Goal: Task Accomplishment & Management: Manage account settings

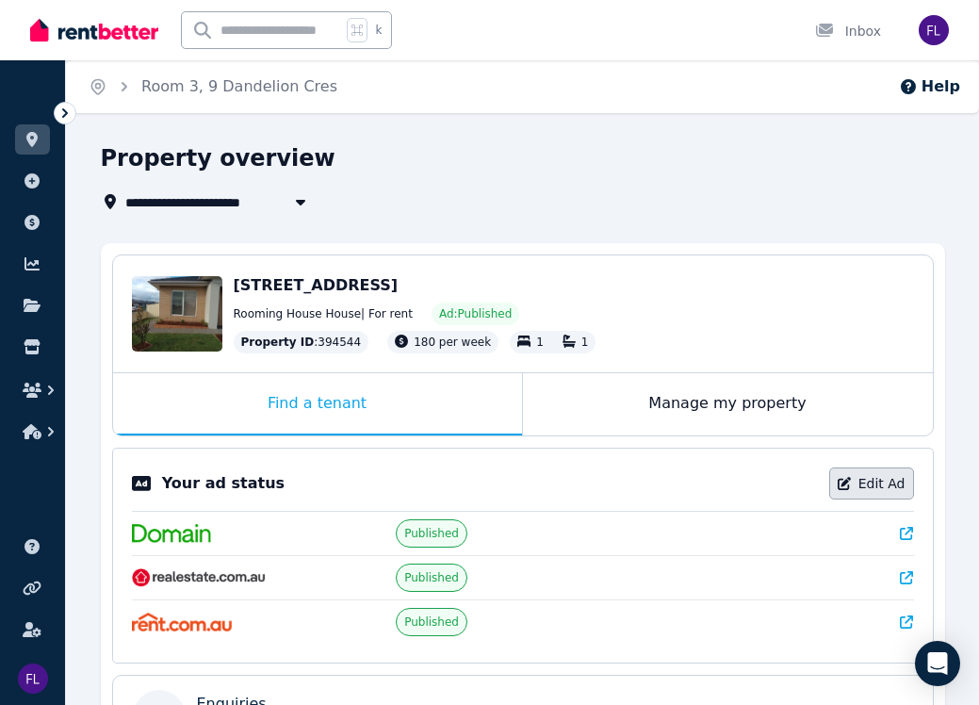
click at [889, 484] on link "Edit Ad" at bounding box center [871, 483] width 85 height 32
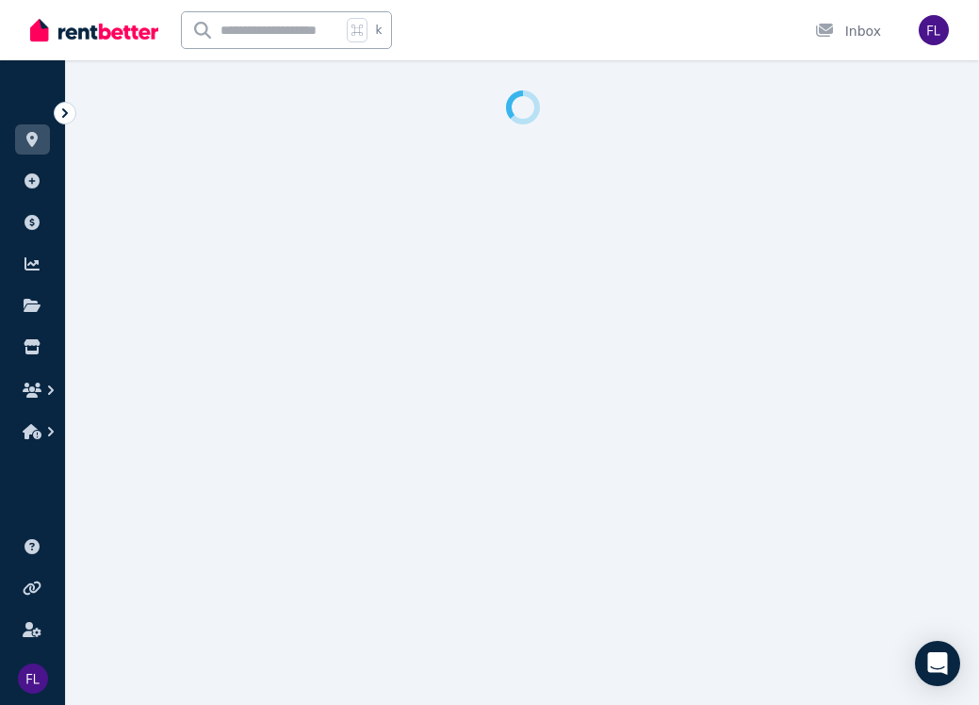
select select "**********"
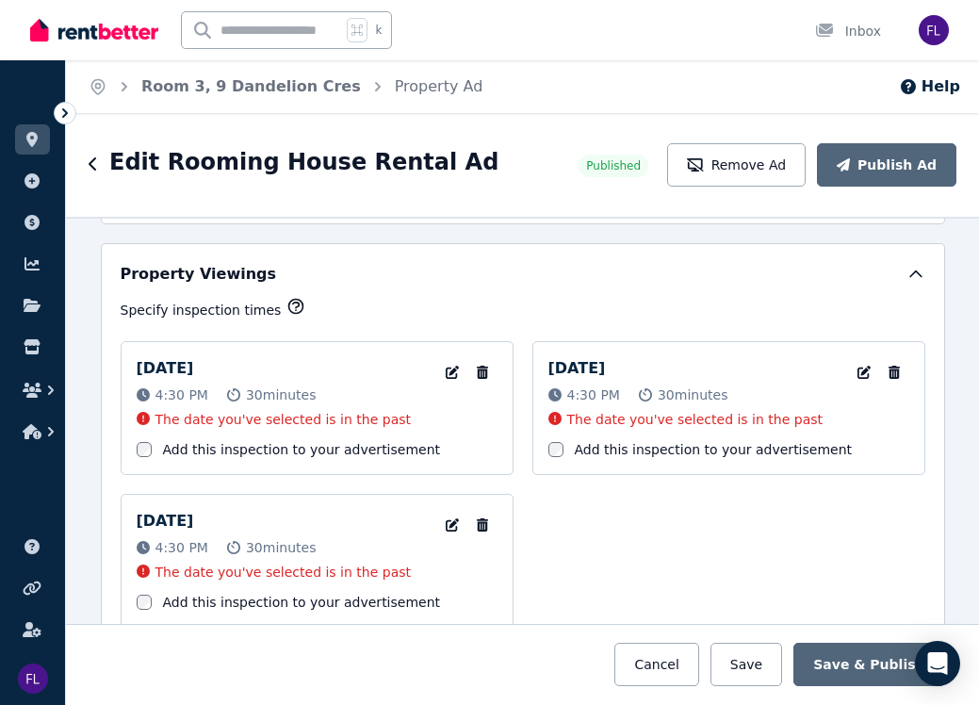
scroll to position [2897, 0]
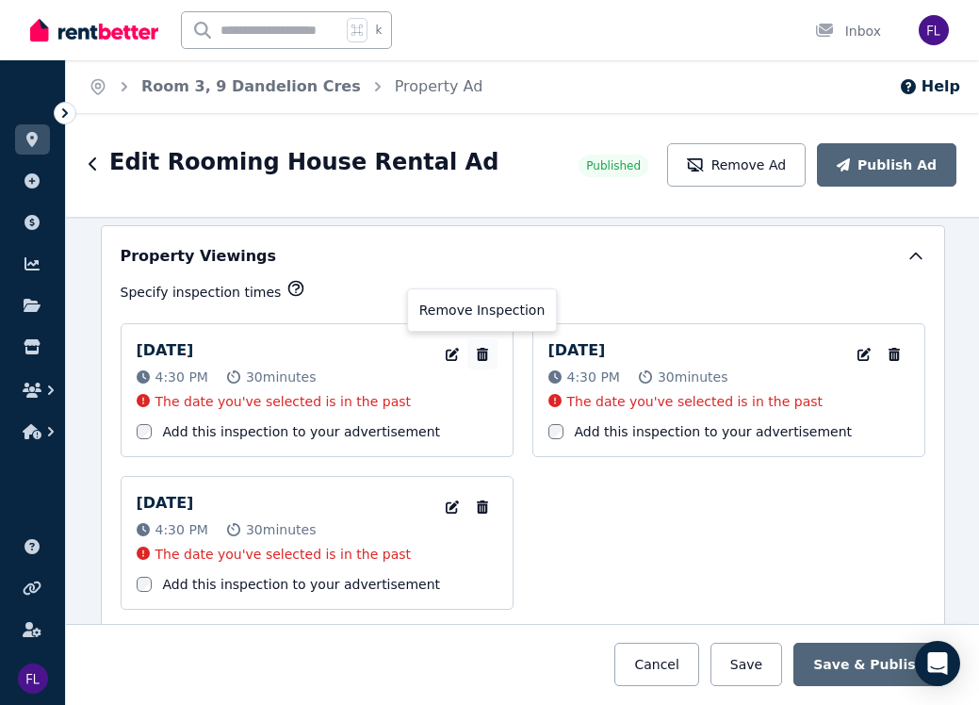
click at [484, 354] on icon "button" at bounding box center [482, 354] width 19 height 13
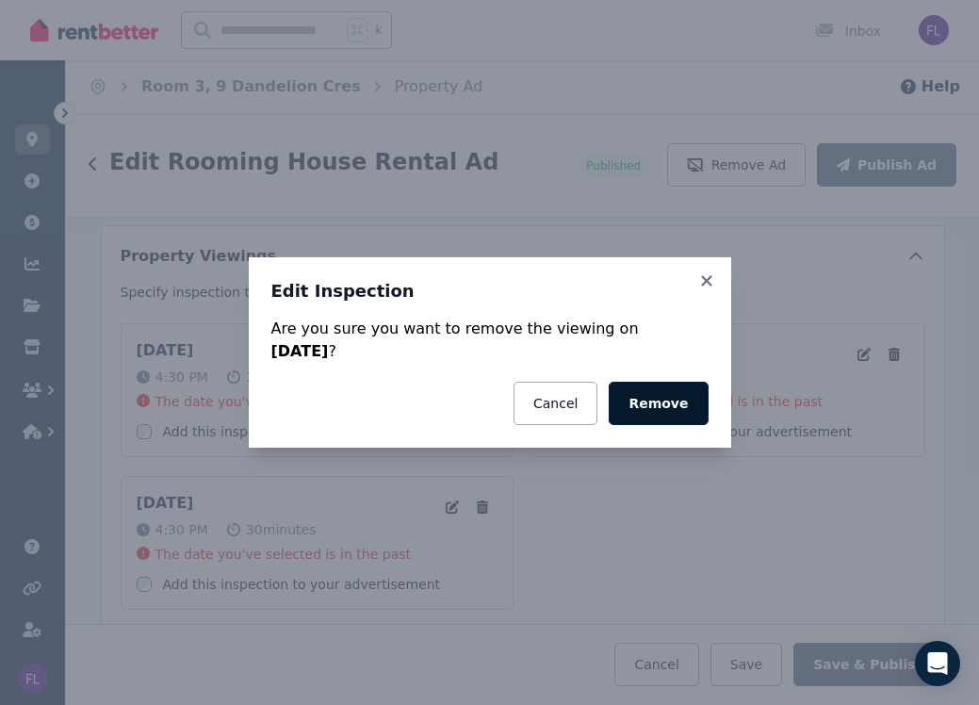
click at [658, 405] on button "Remove" at bounding box center [657, 402] width 99 height 43
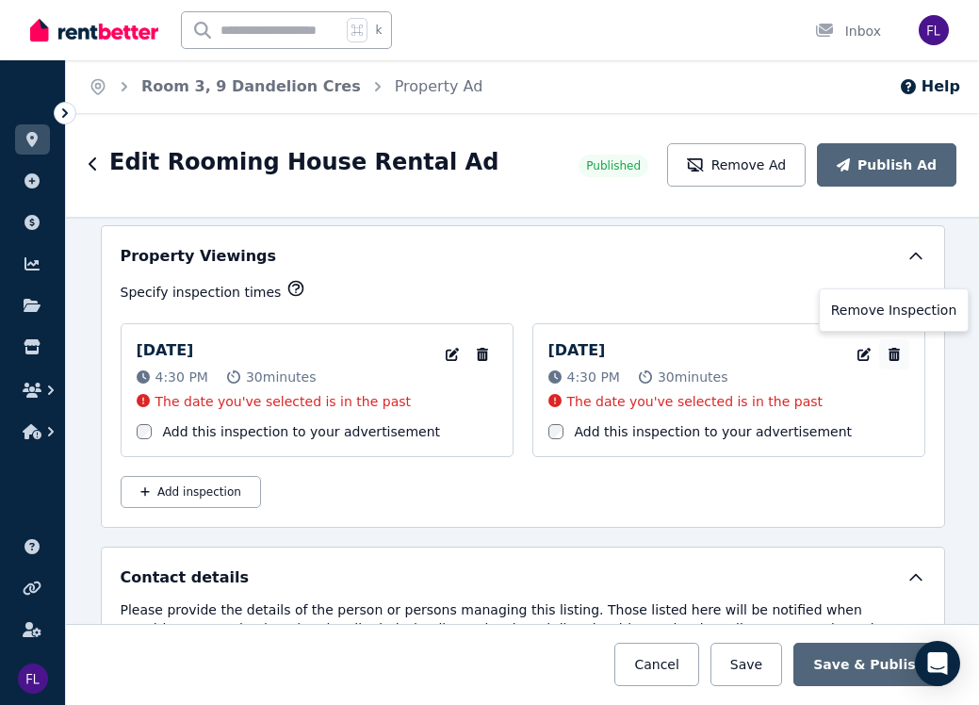
click at [893, 354] on icon "button" at bounding box center [892, 354] width 11 height 13
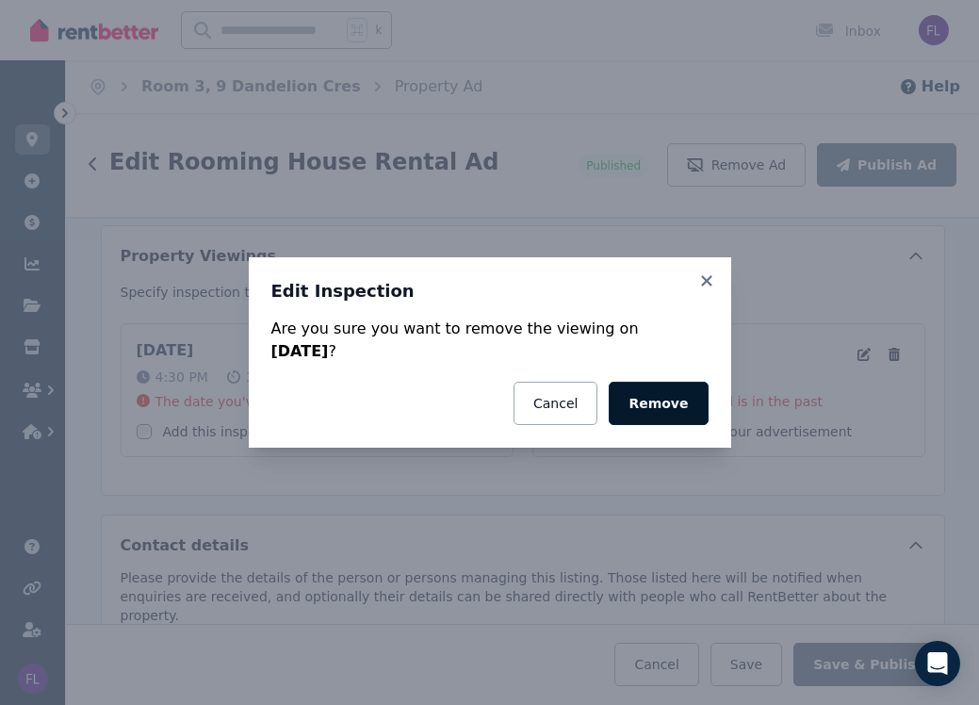
click at [667, 409] on button "Remove" at bounding box center [657, 402] width 99 height 43
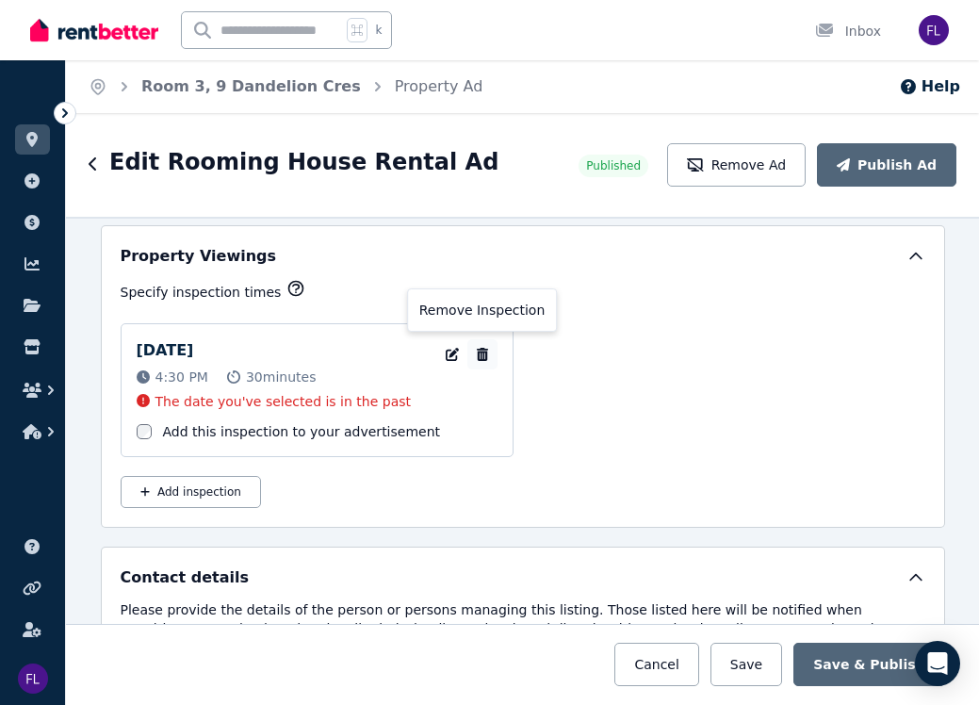
click at [483, 353] on icon "button" at bounding box center [481, 354] width 11 height 13
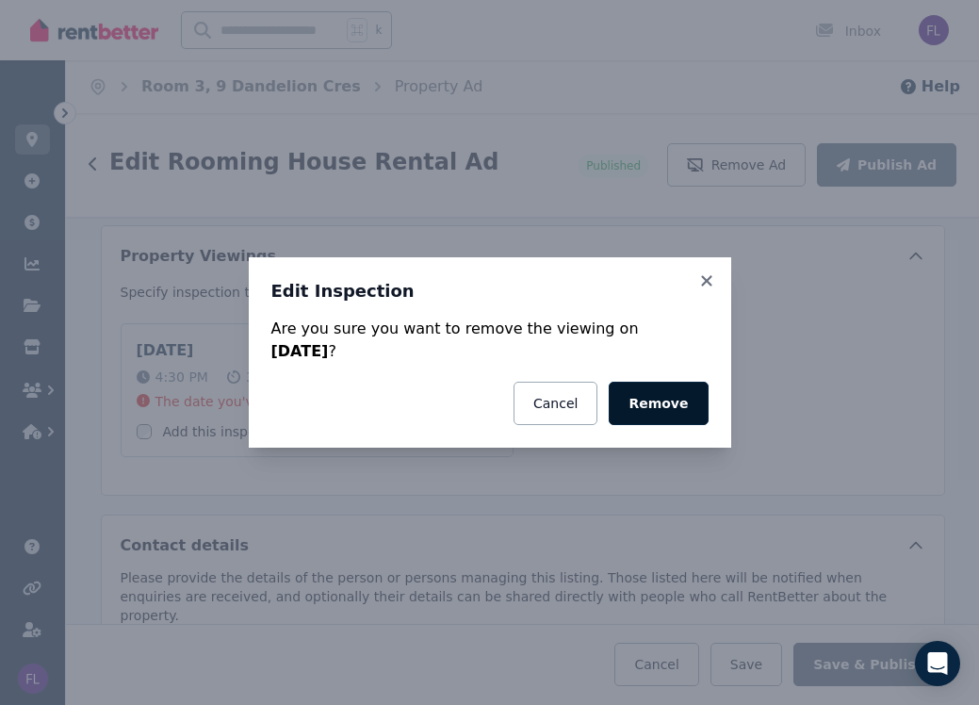
click at [642, 397] on button "Remove" at bounding box center [657, 402] width 99 height 43
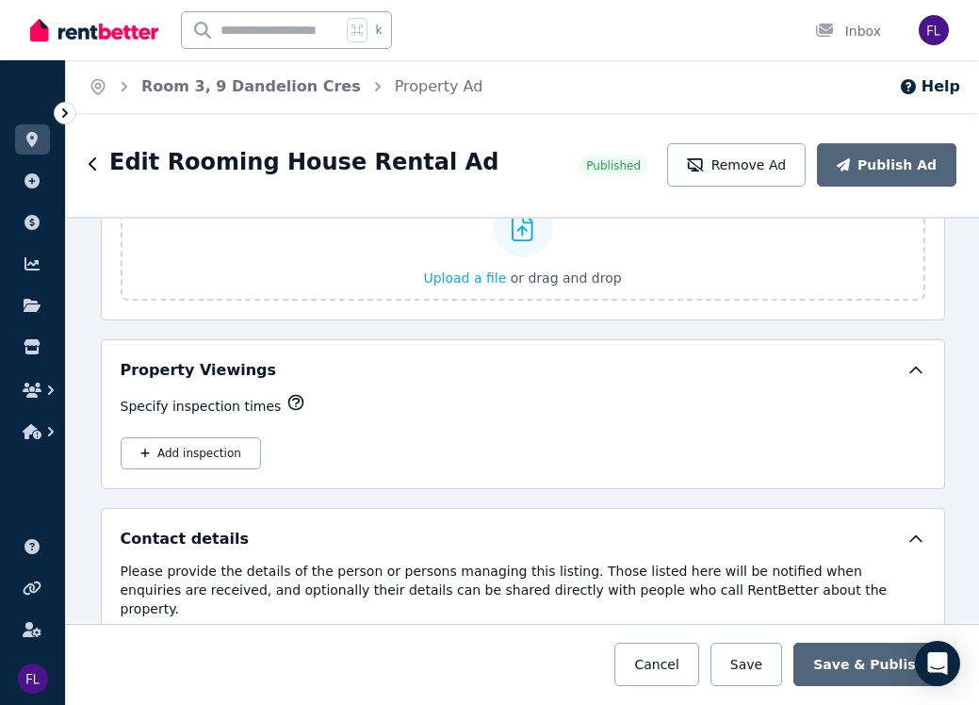
scroll to position [2698, 0]
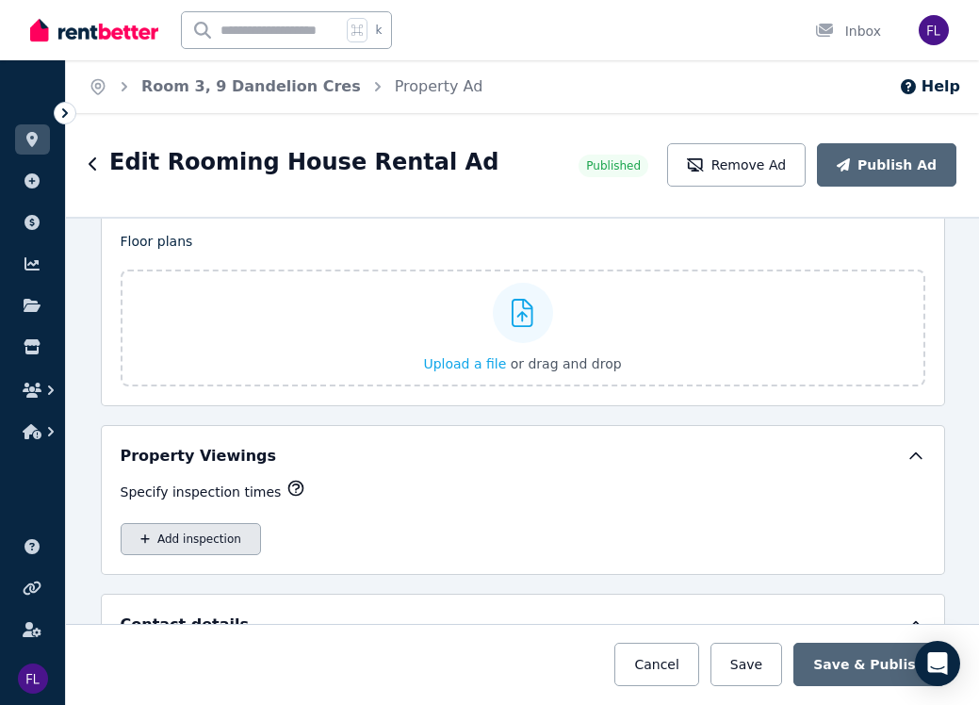
click at [217, 542] on button "Add inspection" at bounding box center [191, 539] width 140 height 32
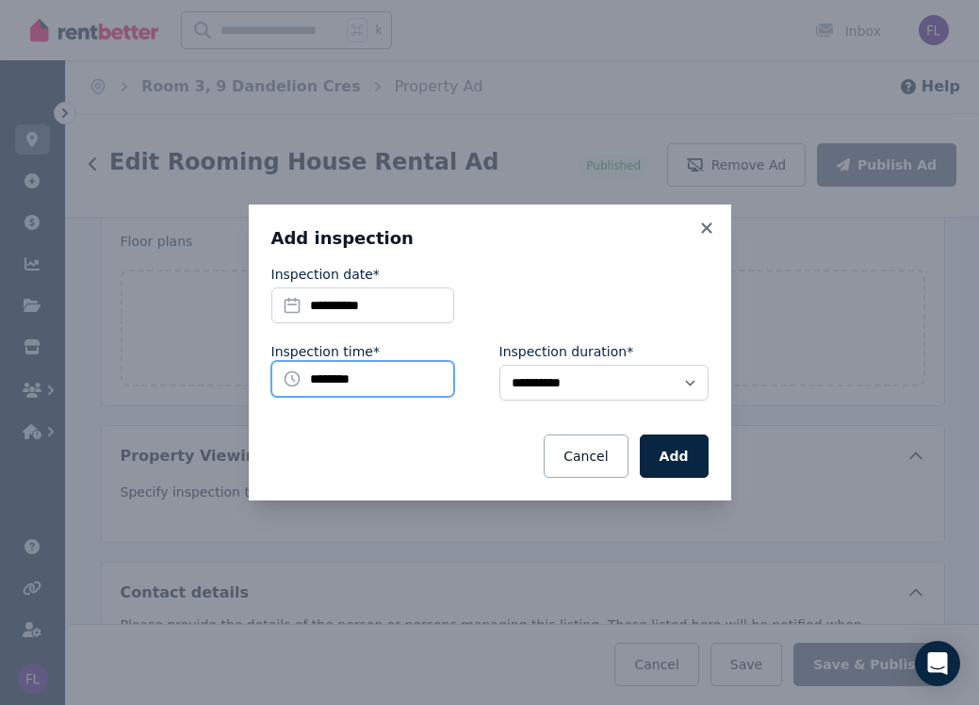
click at [400, 381] on input "********" at bounding box center [362, 379] width 183 height 36
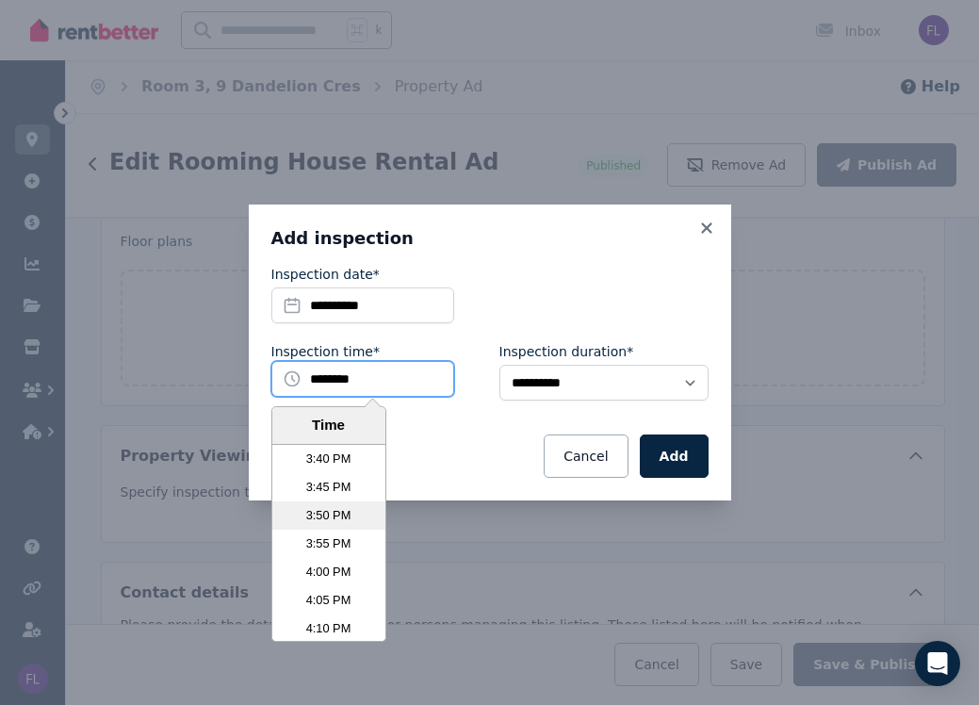
scroll to position [5313, 0]
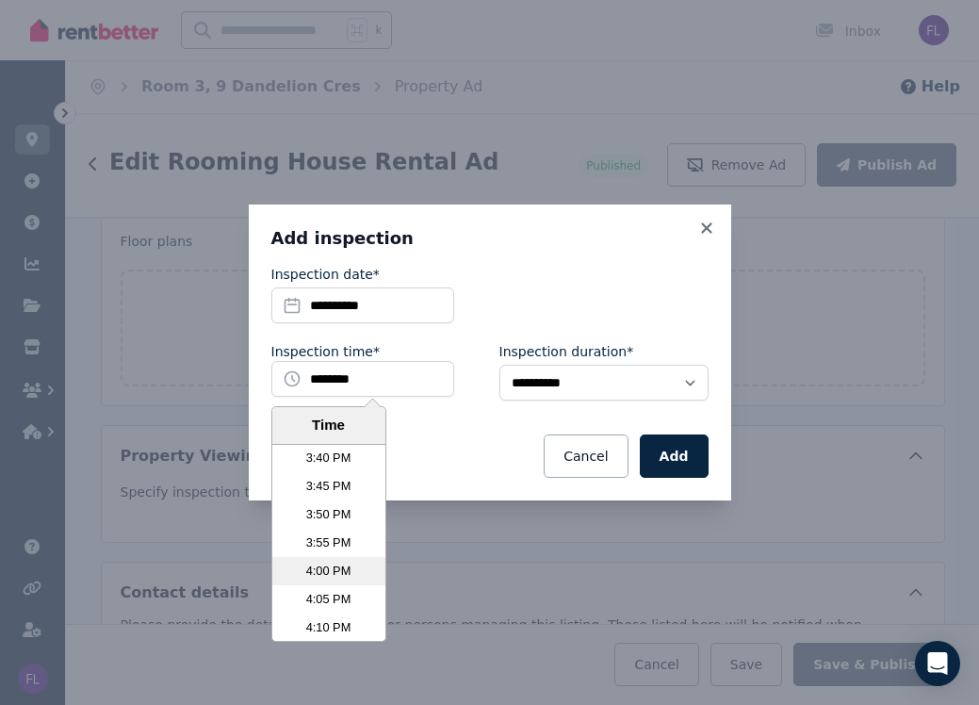
click at [320, 571] on li "4:00 PM" at bounding box center [328, 571] width 113 height 28
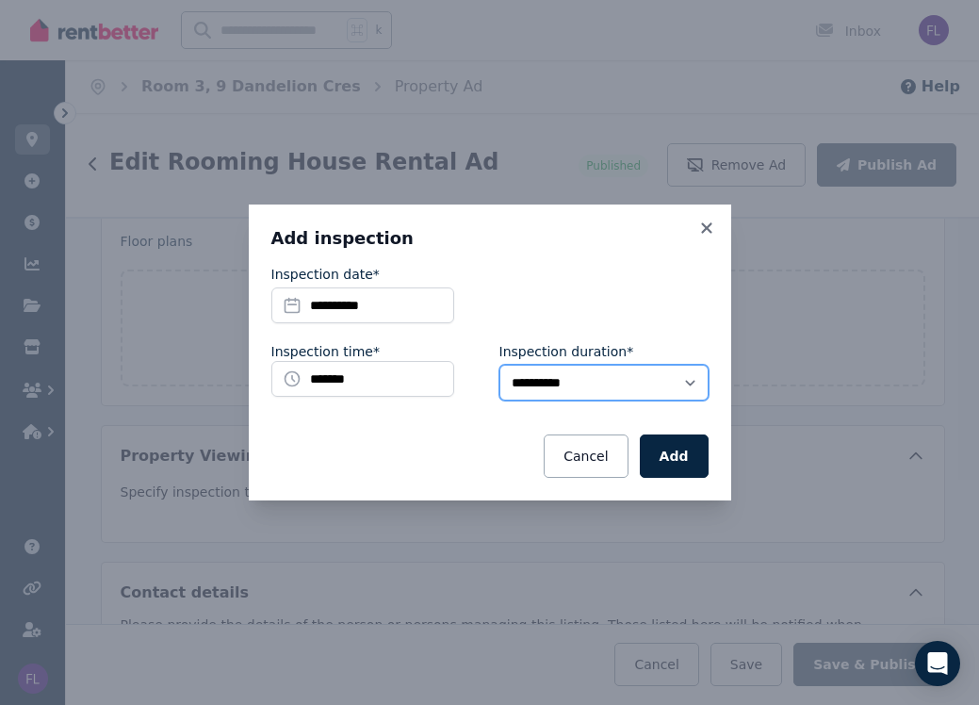
select select "**"
click at [673, 460] on button "Add" at bounding box center [674, 455] width 69 height 43
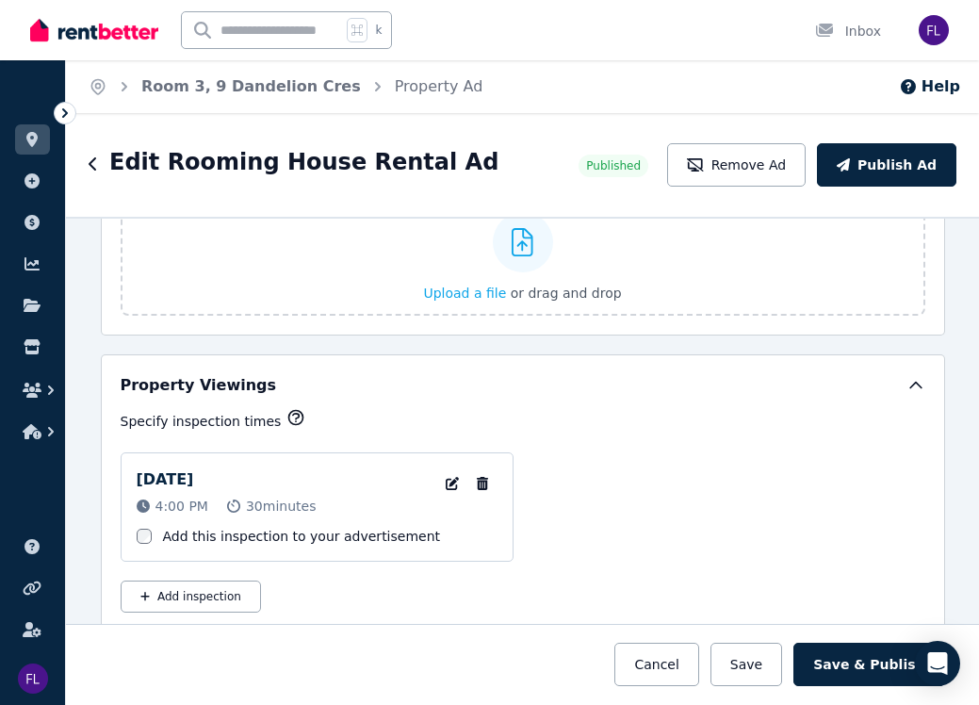
scroll to position [2819, 0]
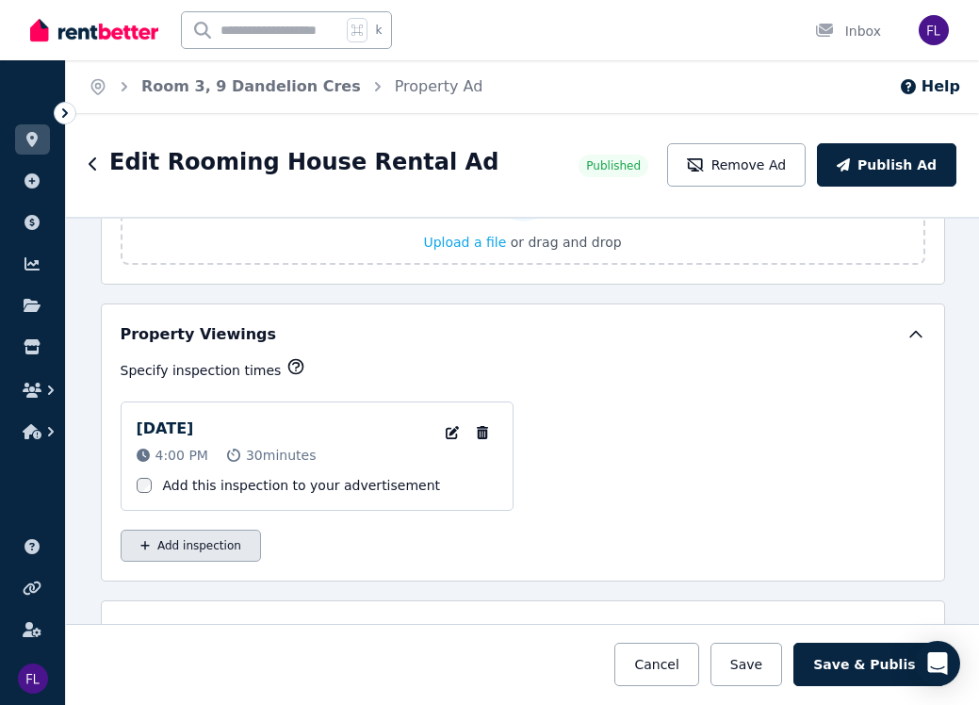
click at [198, 540] on button "Add inspection" at bounding box center [191, 545] width 140 height 32
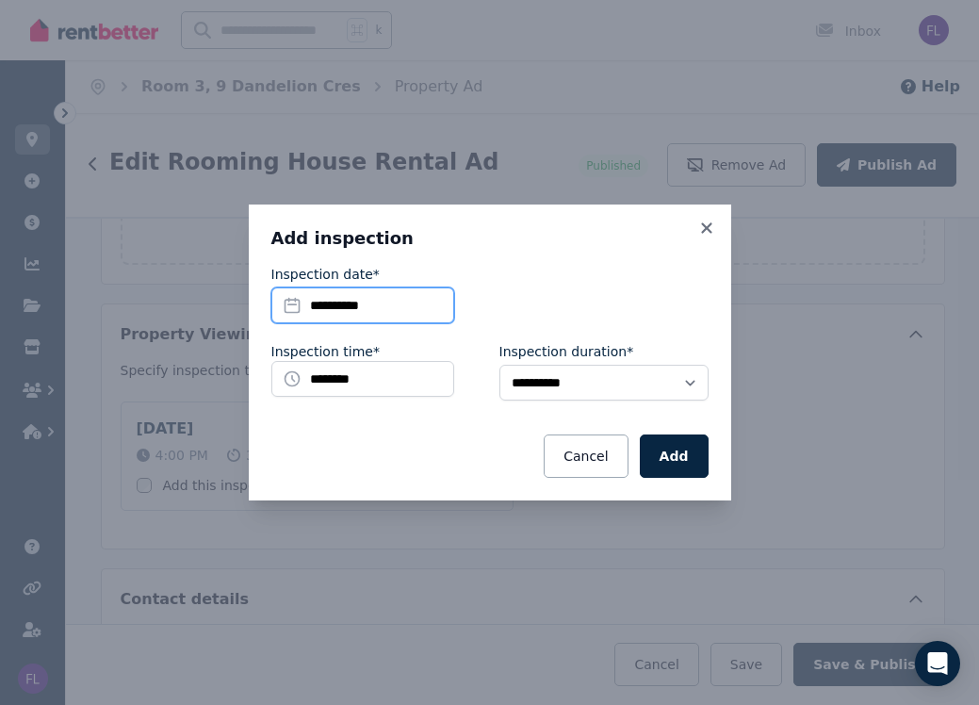
click at [357, 299] on input "**********" at bounding box center [362, 305] width 183 height 36
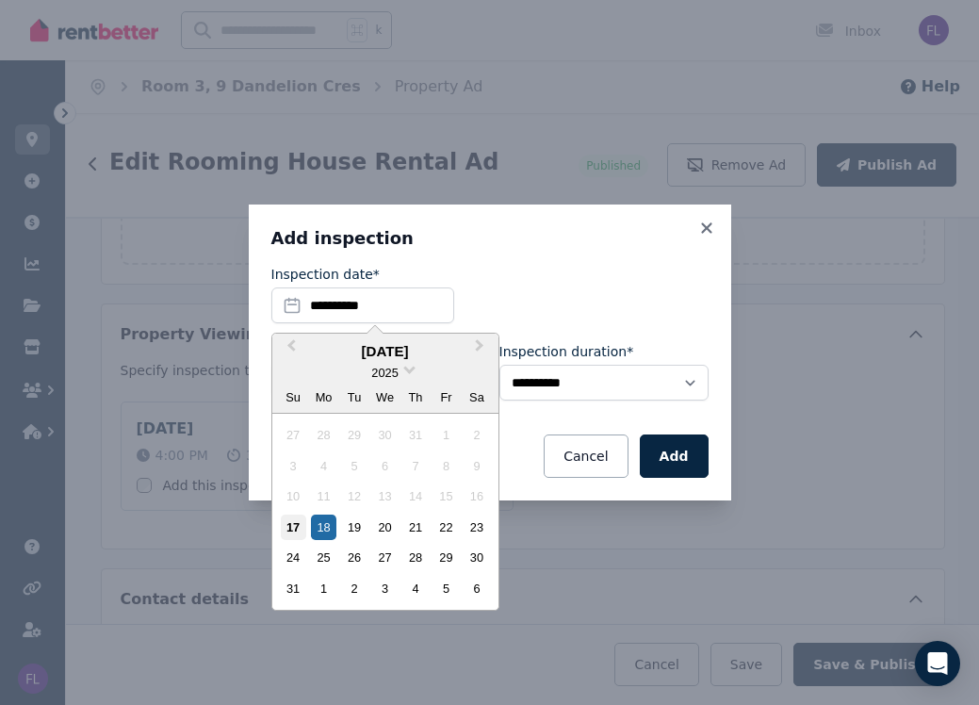
click at [298, 526] on div "17" at bounding box center [293, 526] width 25 height 25
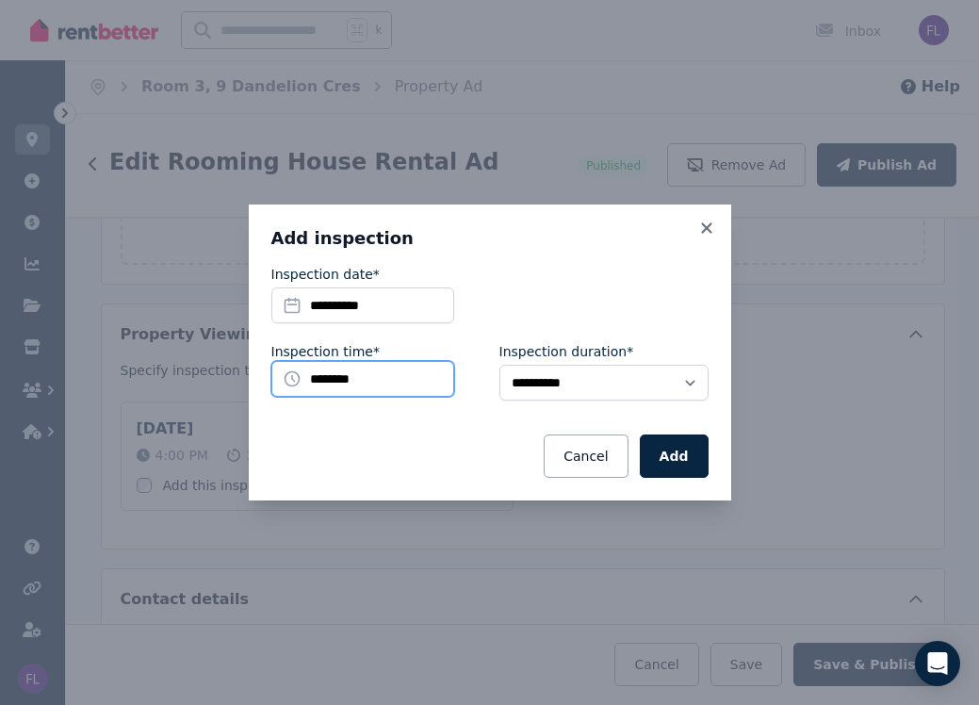
click at [347, 373] on input "********" at bounding box center [362, 379] width 183 height 36
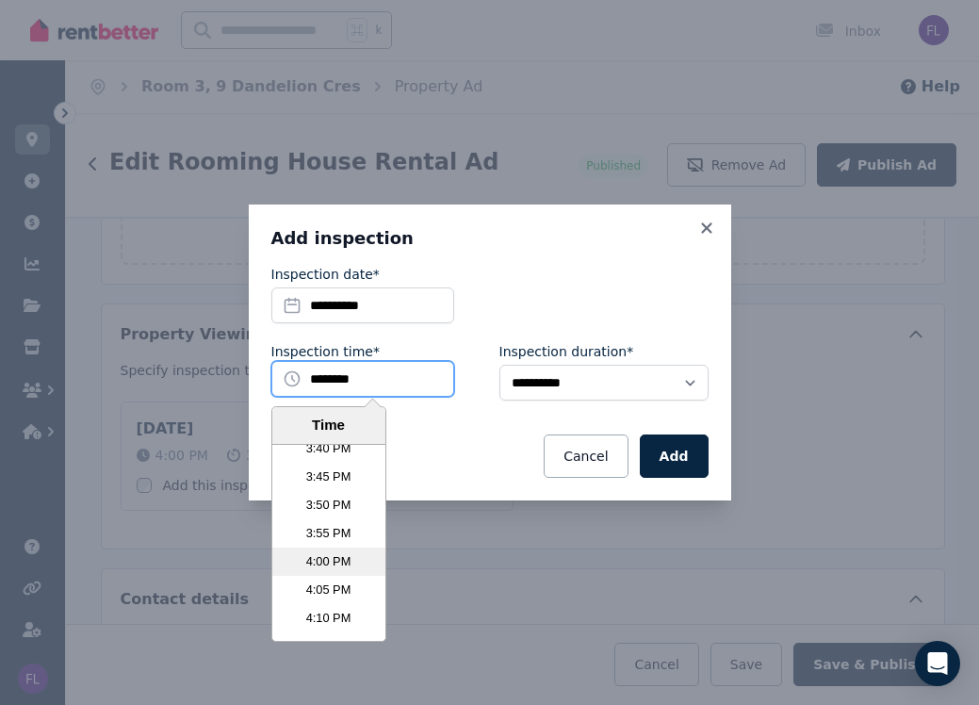
scroll to position [5324, 0]
click at [335, 559] on li "4:00 PM" at bounding box center [328, 559] width 113 height 28
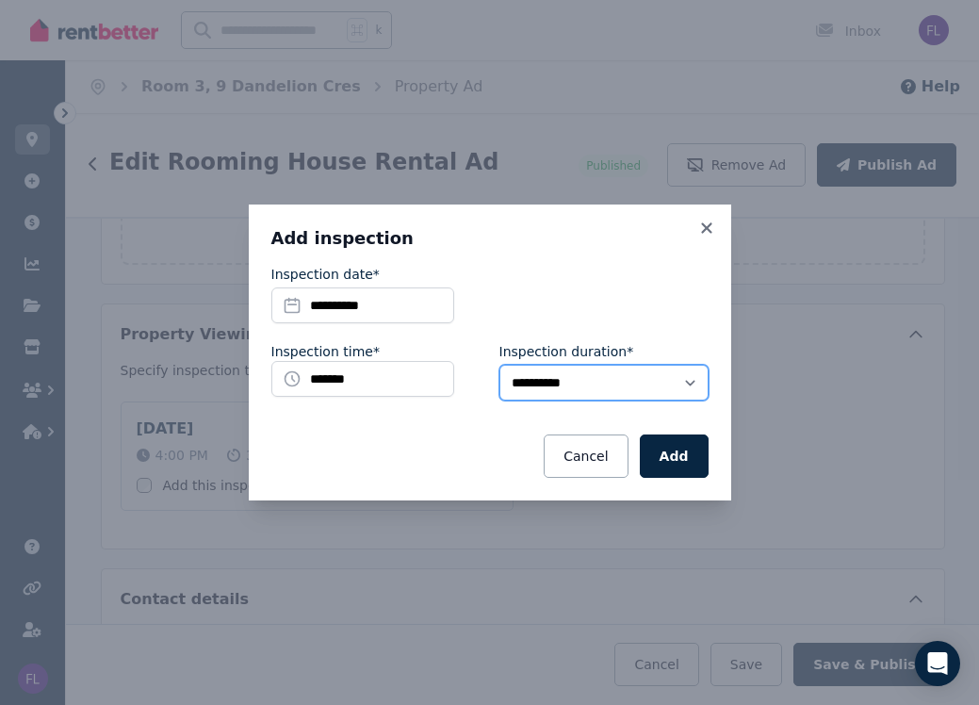
select select "**"
click at [677, 467] on button "Add" at bounding box center [674, 455] width 69 height 43
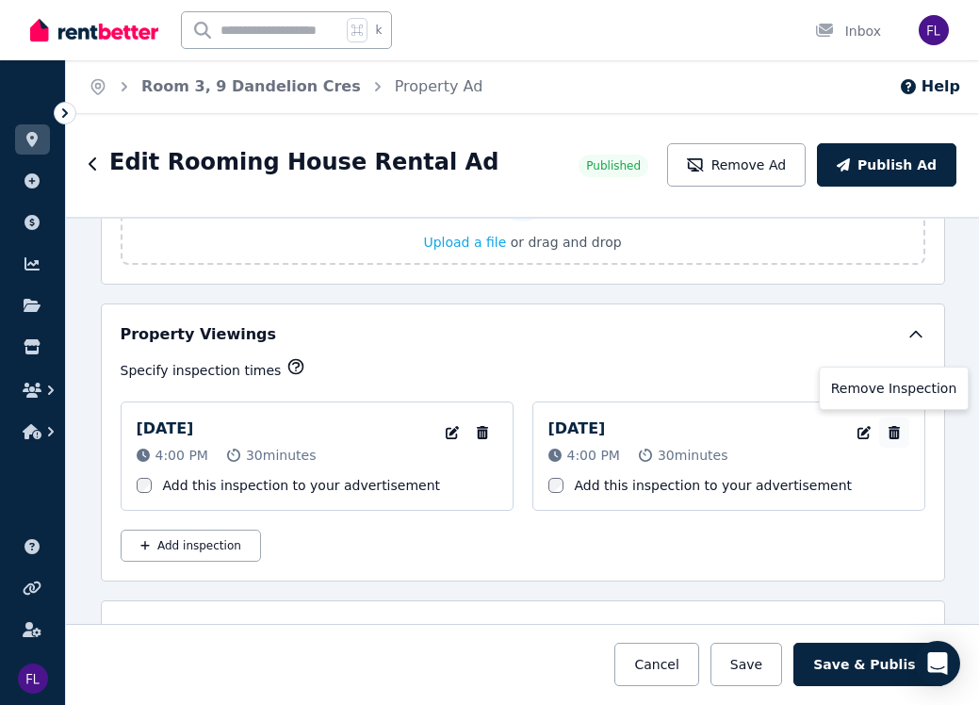
click at [894, 435] on icon "button" at bounding box center [892, 432] width 11 height 13
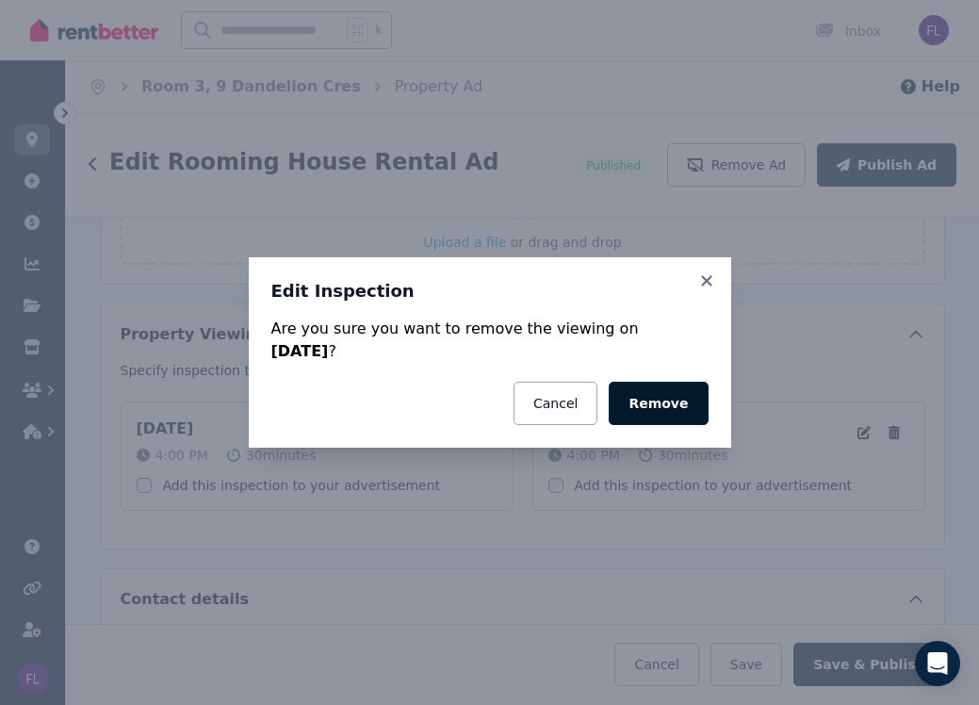
click at [656, 402] on button "Remove" at bounding box center [657, 402] width 99 height 43
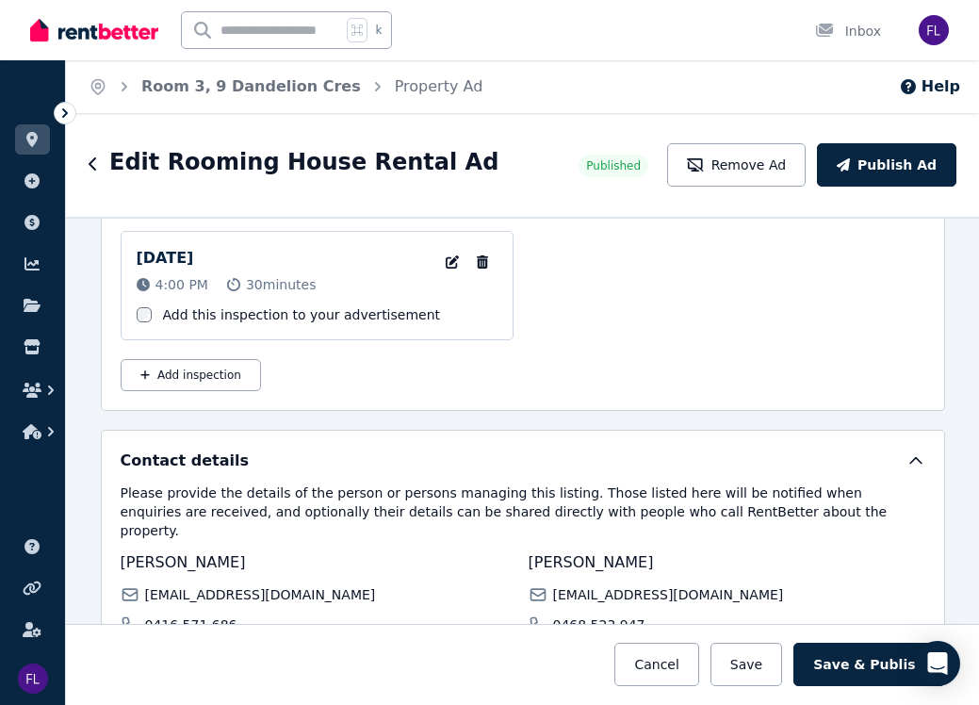
scroll to position [3021, 0]
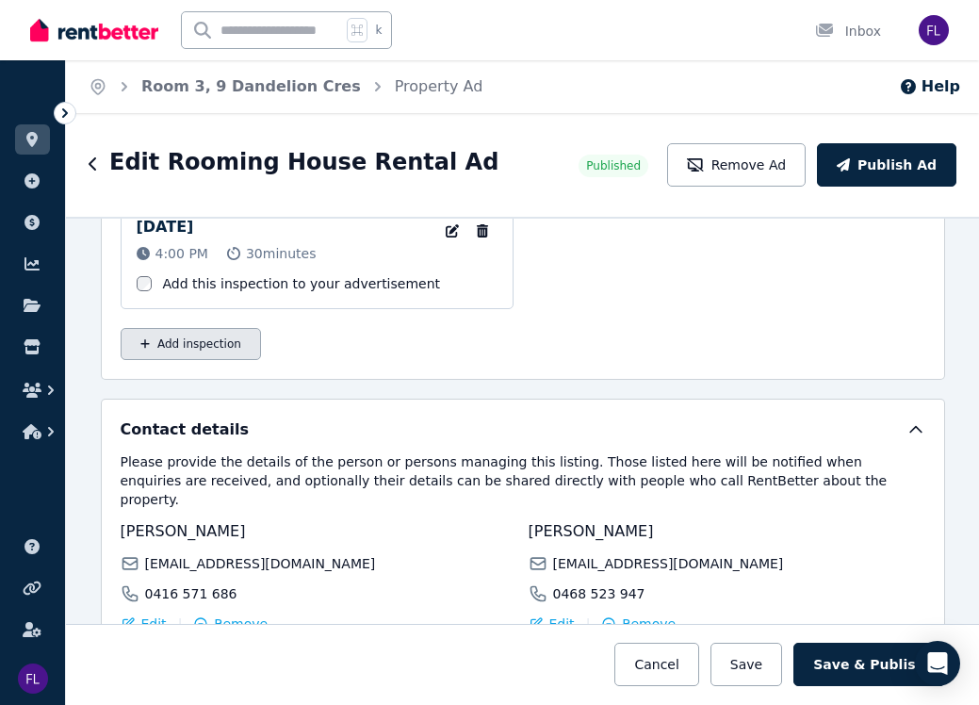
click at [203, 341] on button "Add inspection" at bounding box center [191, 344] width 140 height 32
select select "**"
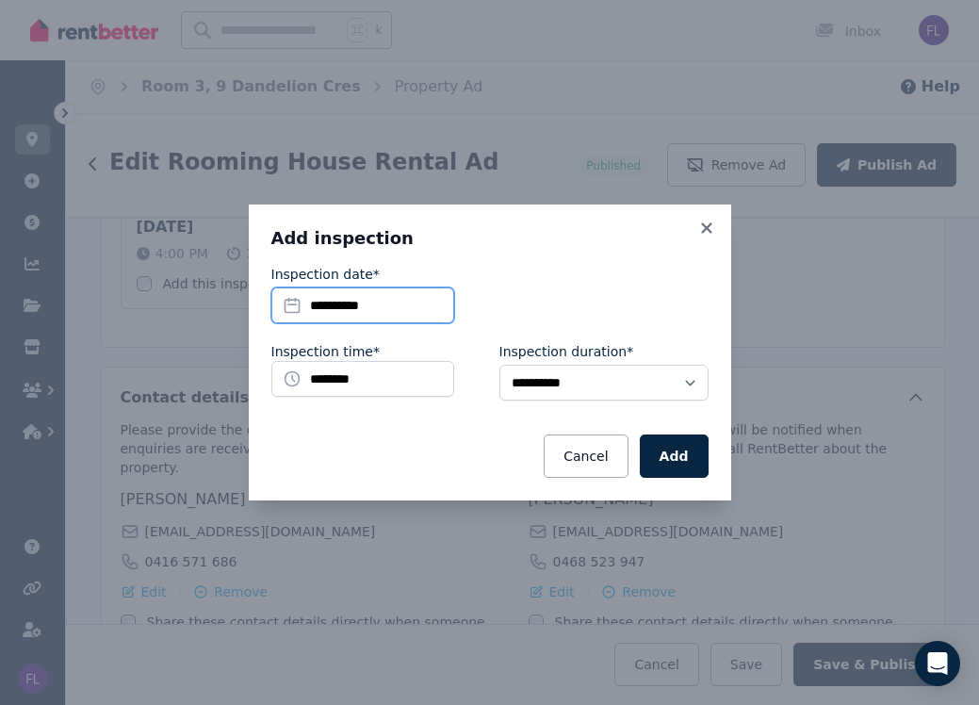
click at [420, 301] on input "**********" at bounding box center [362, 305] width 183 height 36
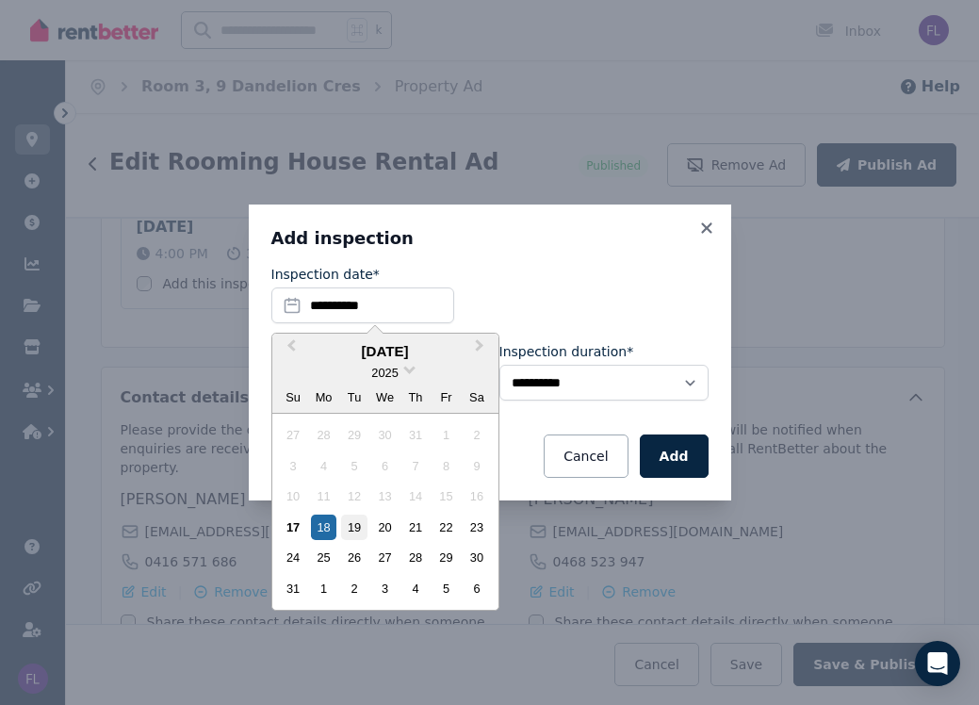
click at [353, 529] on div "19" at bounding box center [353, 526] width 25 height 25
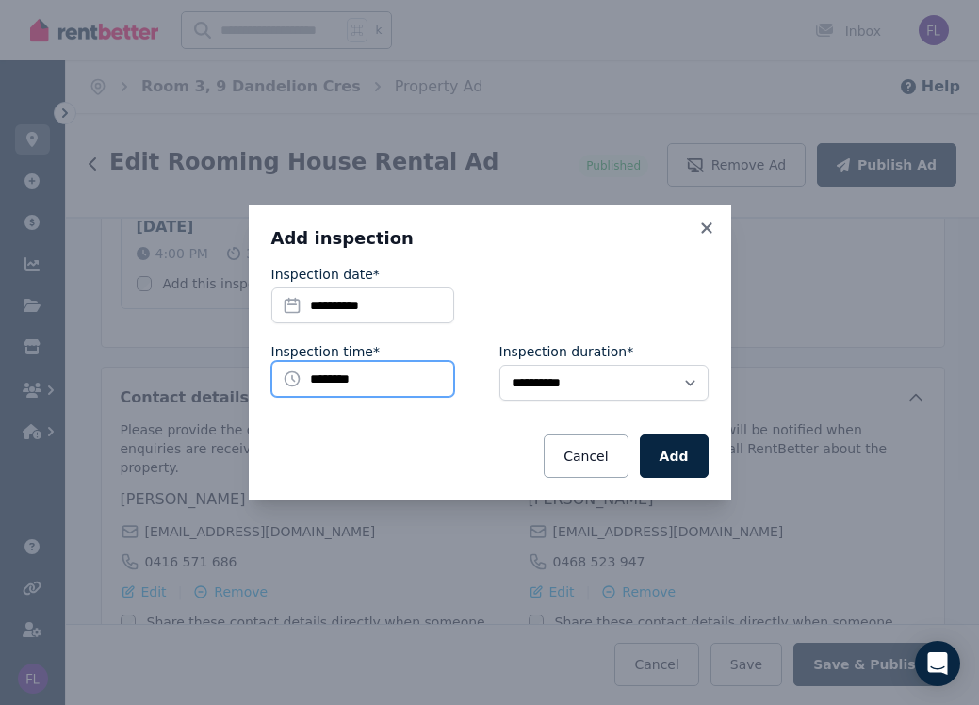
click at [368, 384] on input "********" at bounding box center [362, 379] width 183 height 36
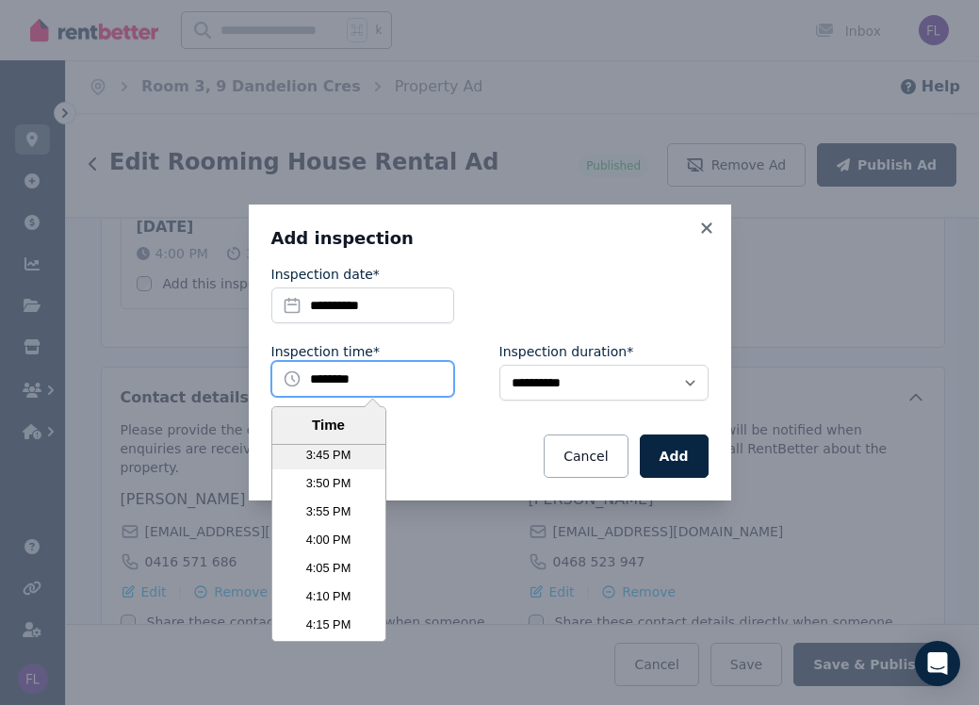
scroll to position [5360, 0]
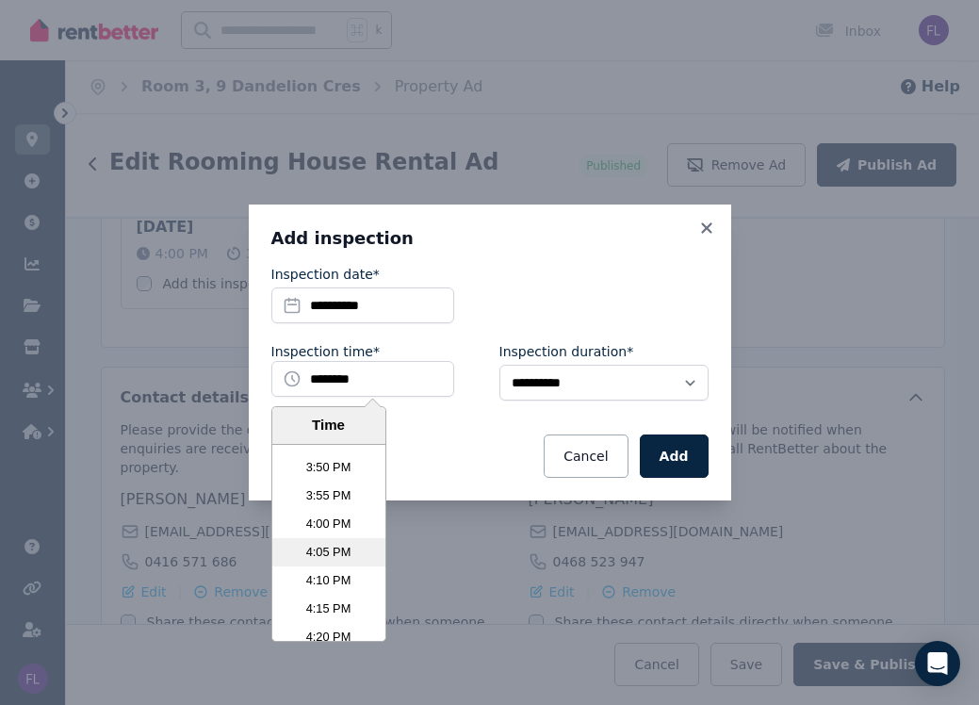
click at [325, 545] on li "4:05 PM" at bounding box center [328, 552] width 113 height 28
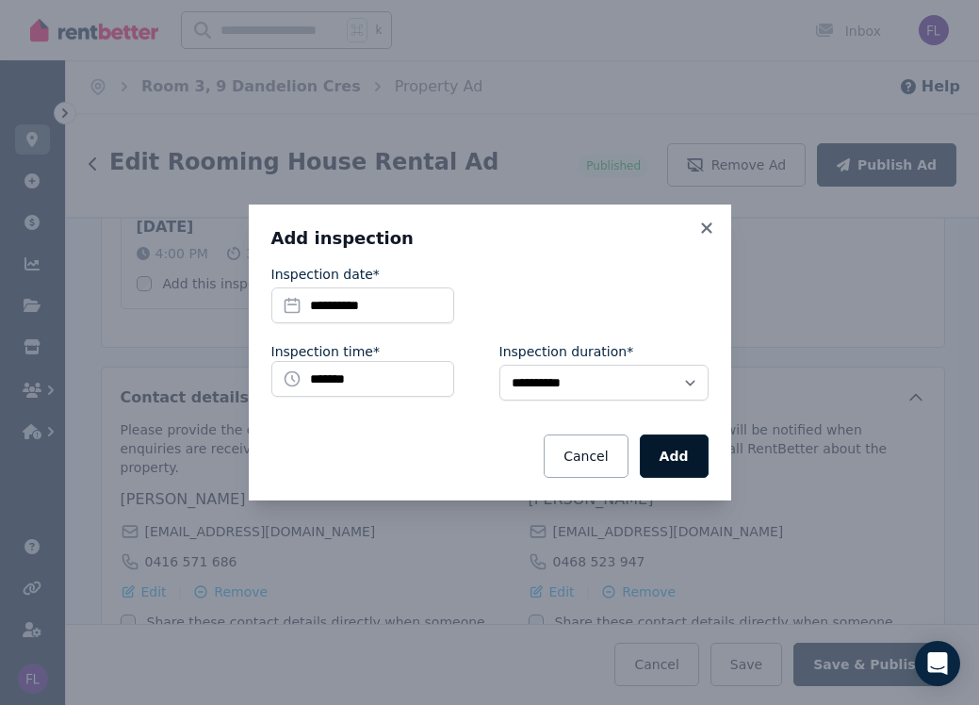
click at [682, 460] on button "Add" at bounding box center [674, 455] width 69 height 43
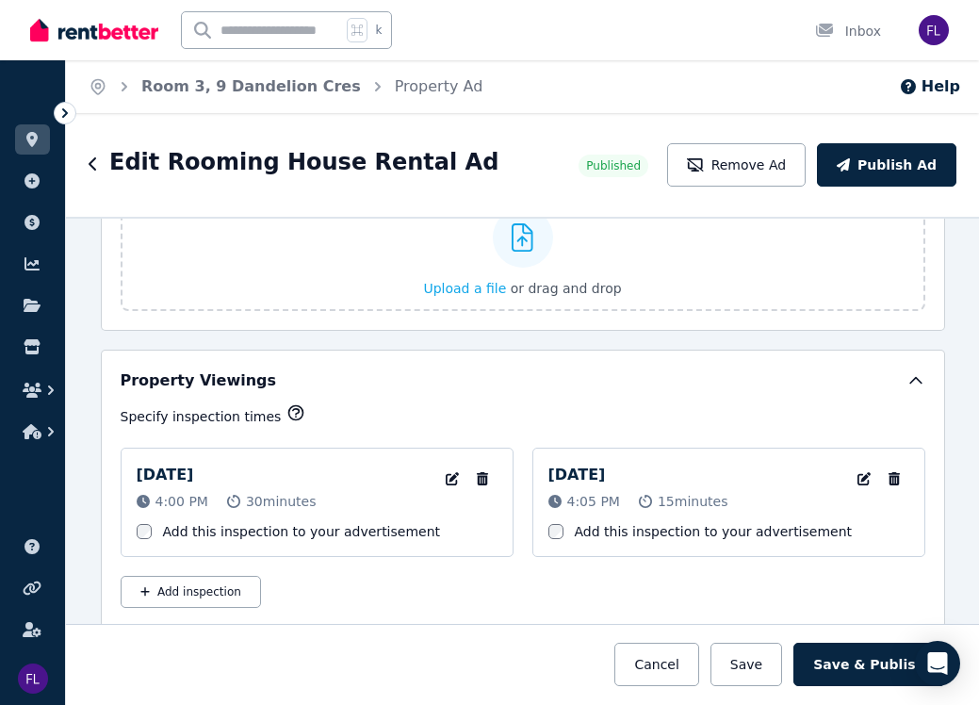
scroll to position [2772, 0]
click at [886, 478] on icon "button" at bounding box center [893, 479] width 19 height 13
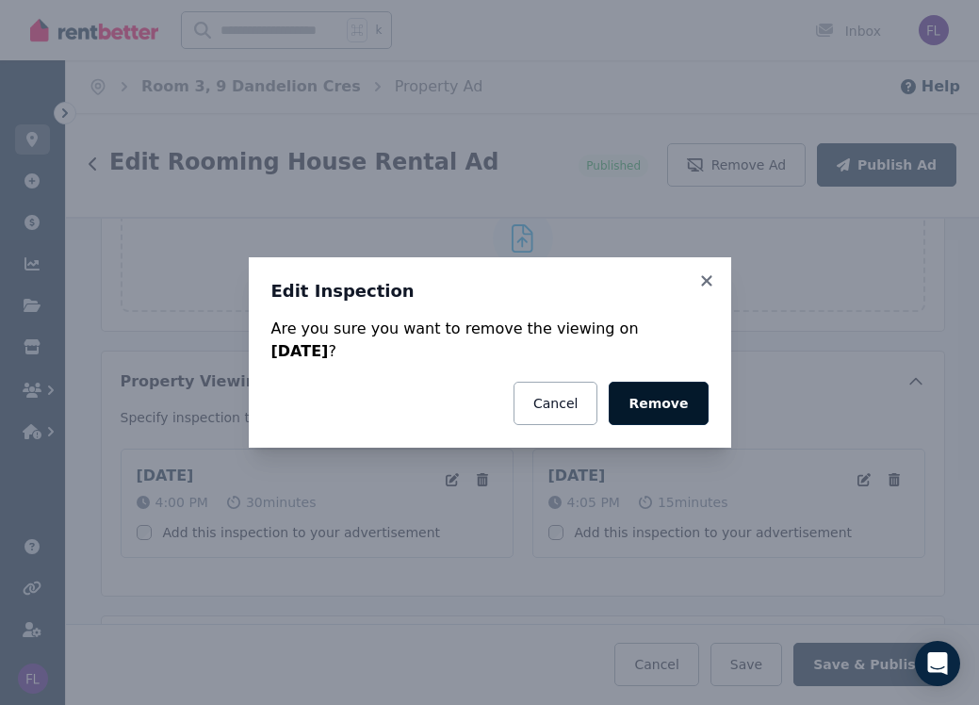
click at [656, 402] on button "Remove" at bounding box center [657, 402] width 99 height 43
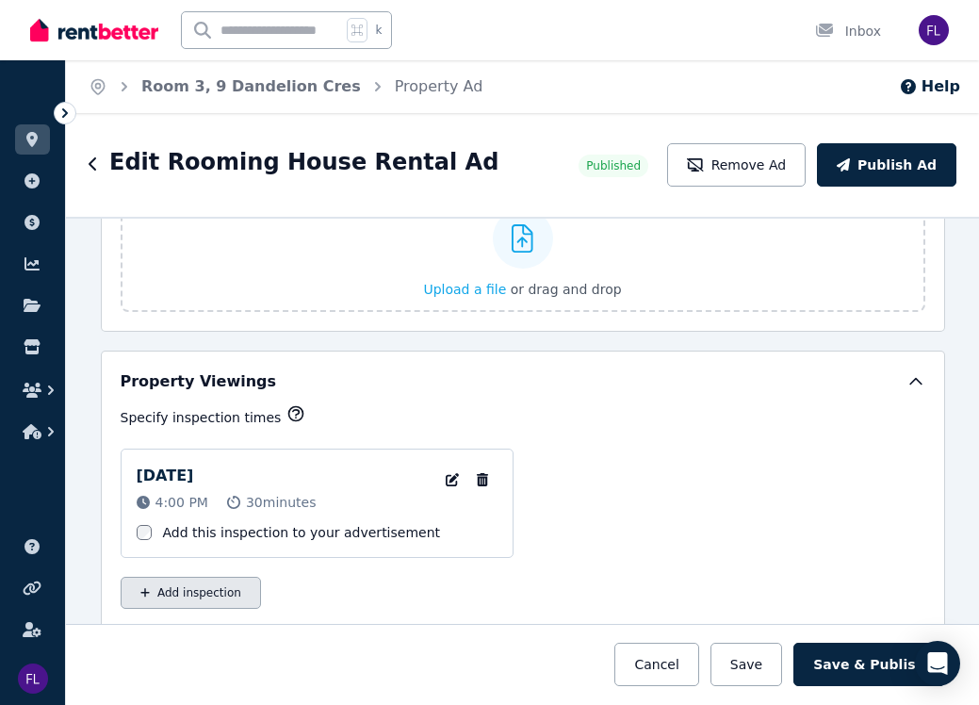
click at [191, 596] on button "Add inspection" at bounding box center [191, 592] width 140 height 32
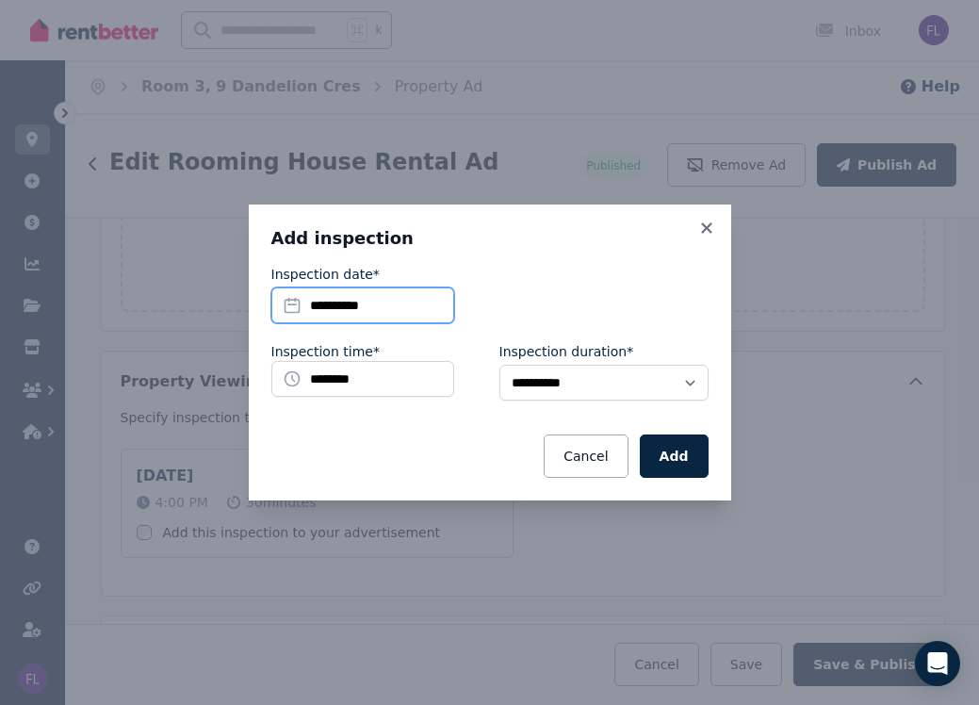
click at [351, 300] on input "**********" at bounding box center [362, 305] width 183 height 36
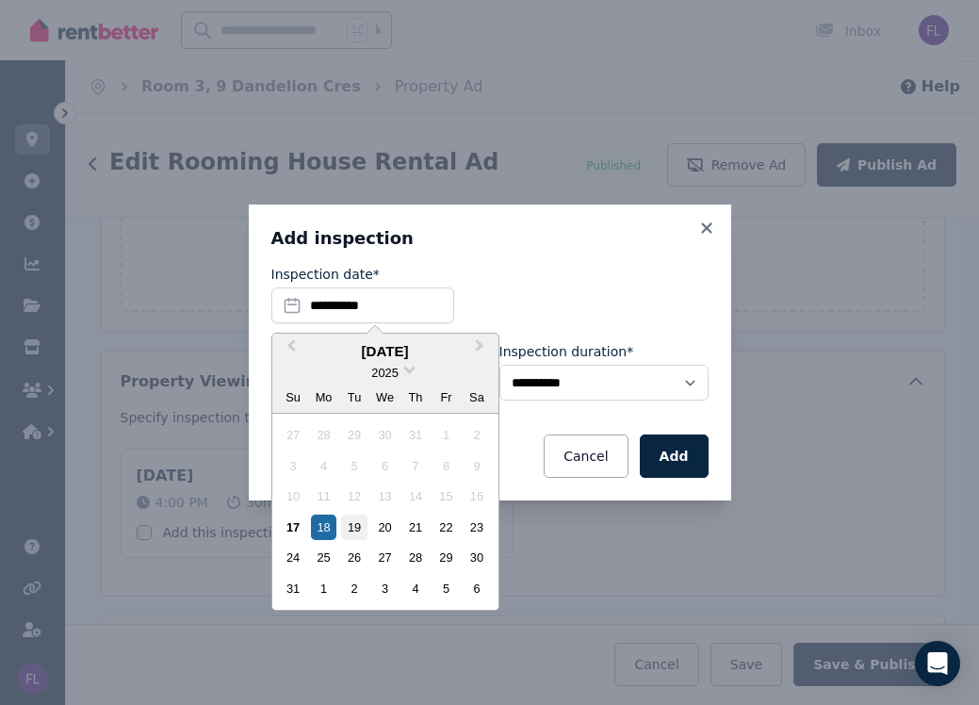
click at [348, 525] on div "19" at bounding box center [353, 526] width 25 height 25
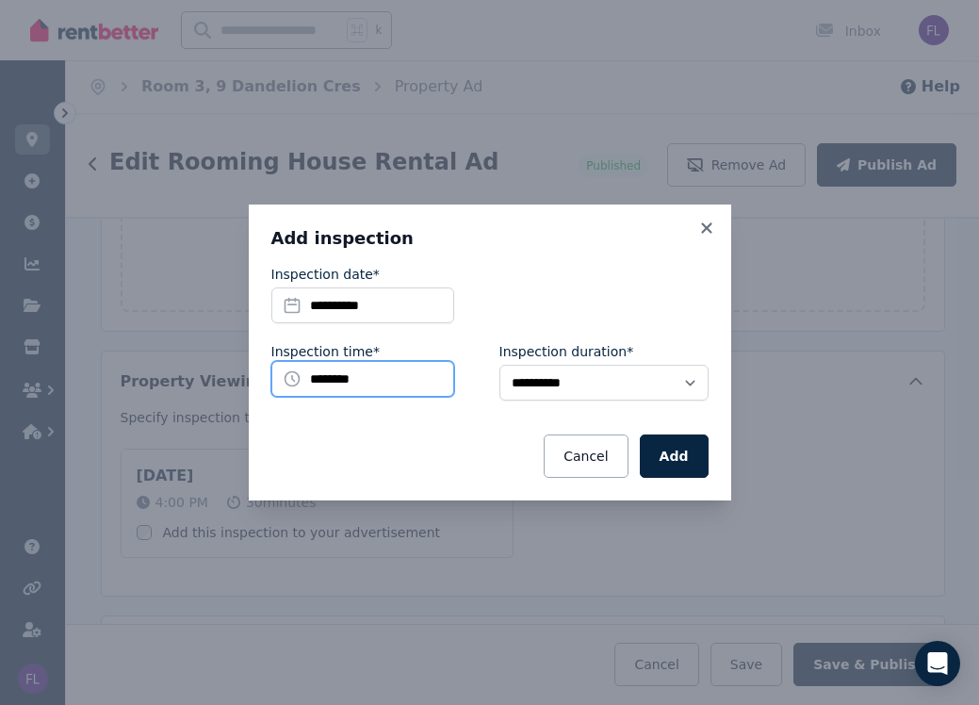
click at [343, 381] on input "********" at bounding box center [362, 379] width 183 height 36
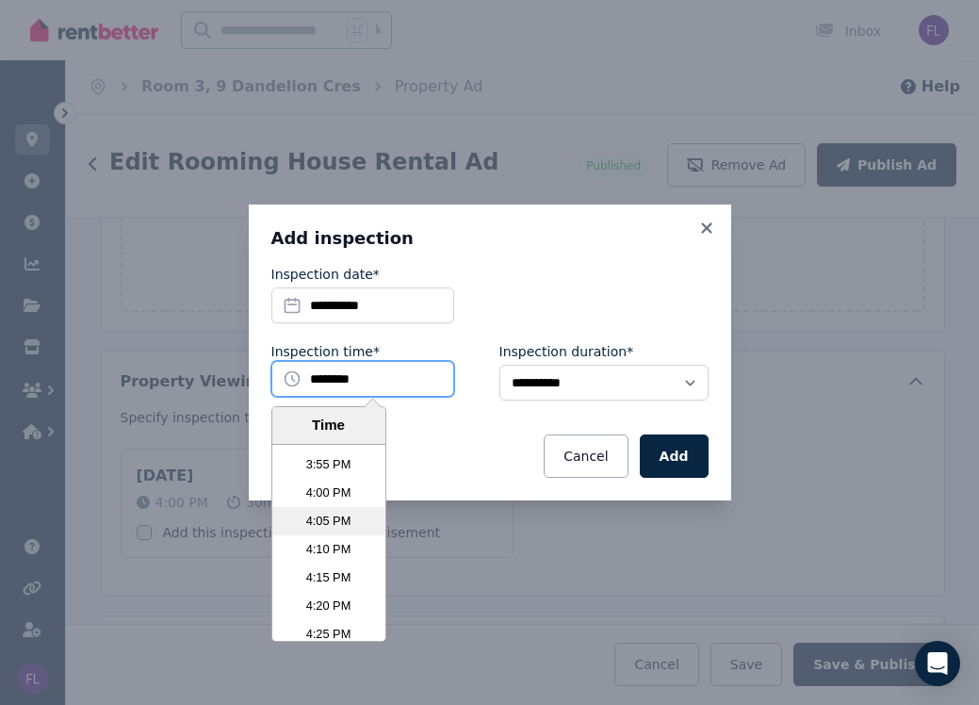
scroll to position [5388, 0]
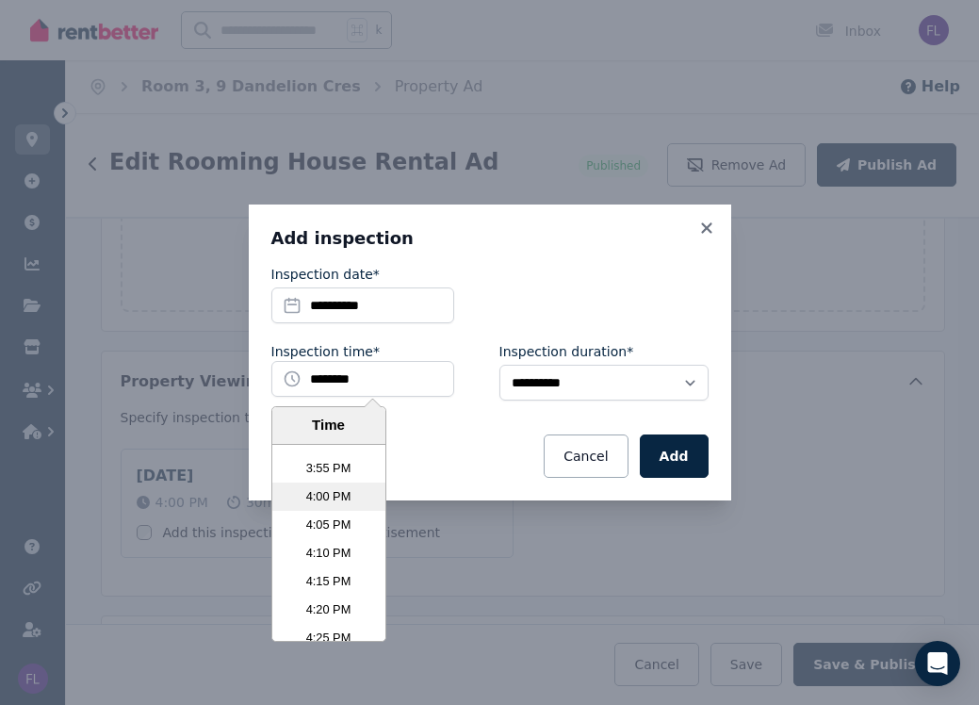
click at [330, 486] on li "4:00 PM" at bounding box center [328, 496] width 113 height 28
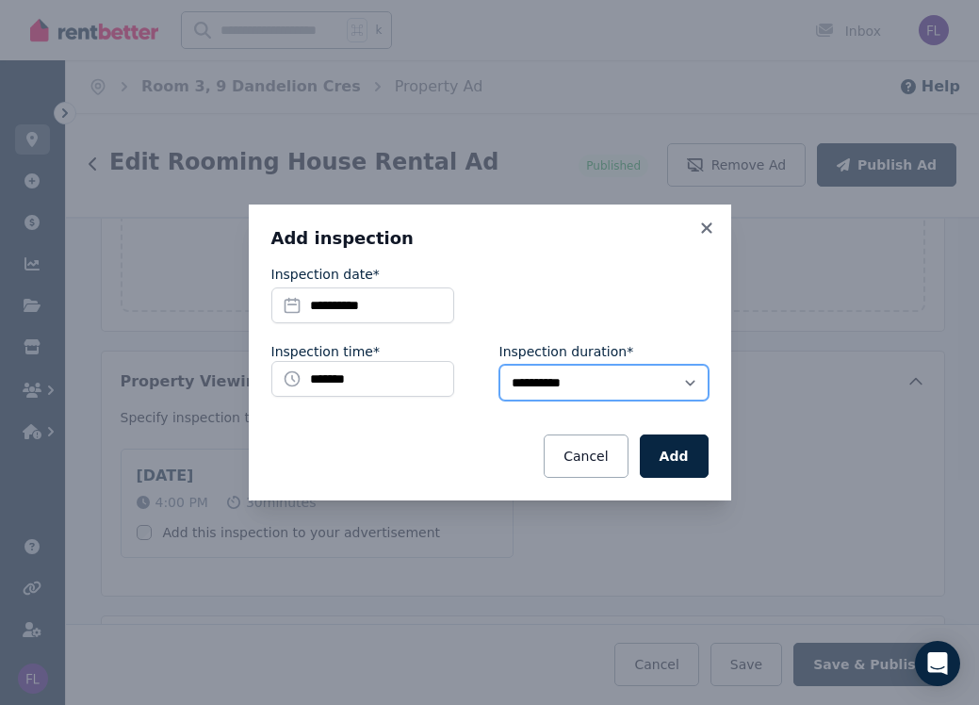
select select "**"
click at [671, 456] on button "Add" at bounding box center [674, 455] width 69 height 43
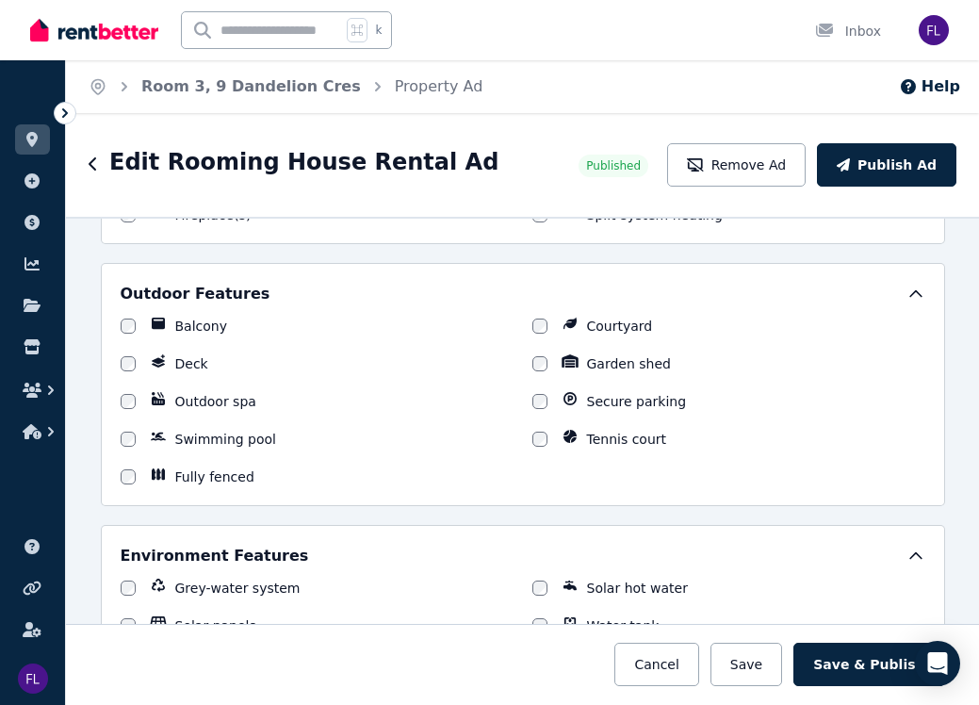
scroll to position [1804, 0]
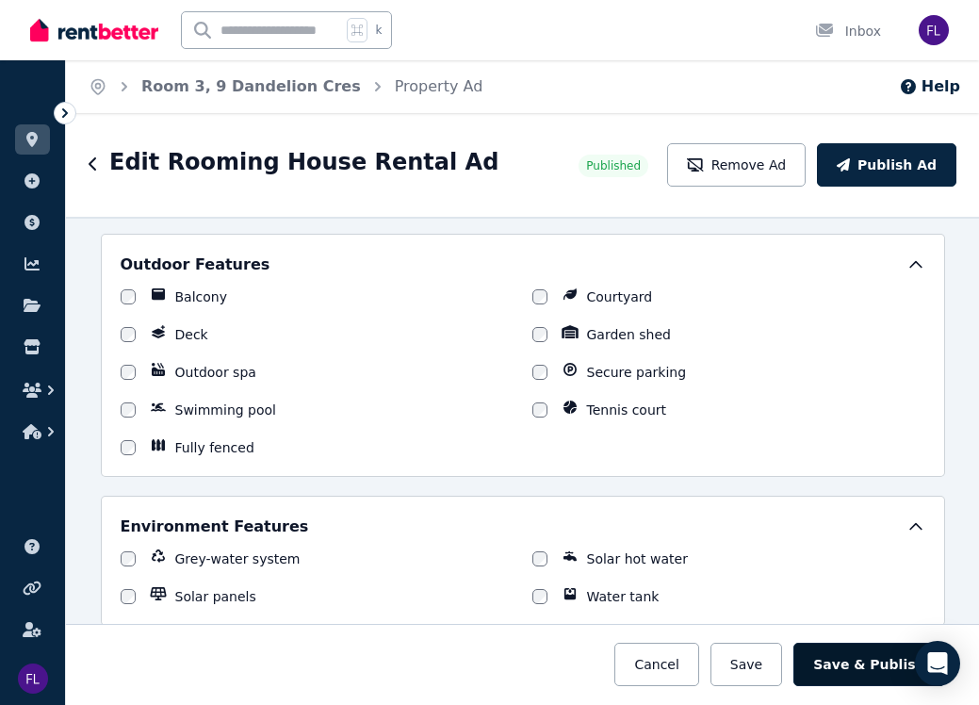
click at [858, 664] on button "Save & Publish" at bounding box center [868, 663] width 151 height 43
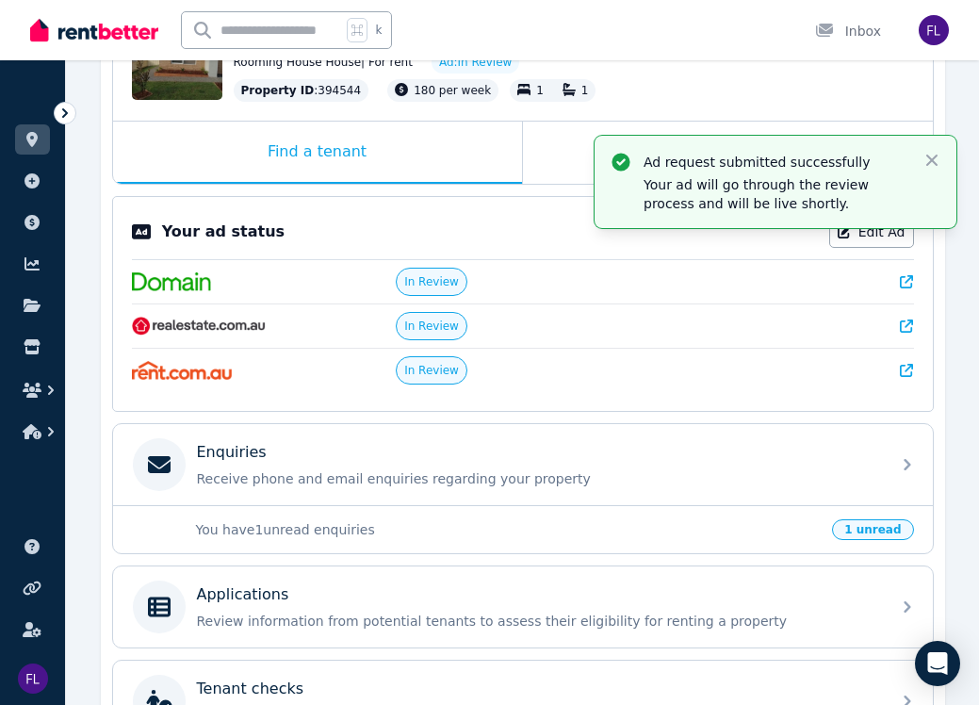
scroll to position [252, 0]
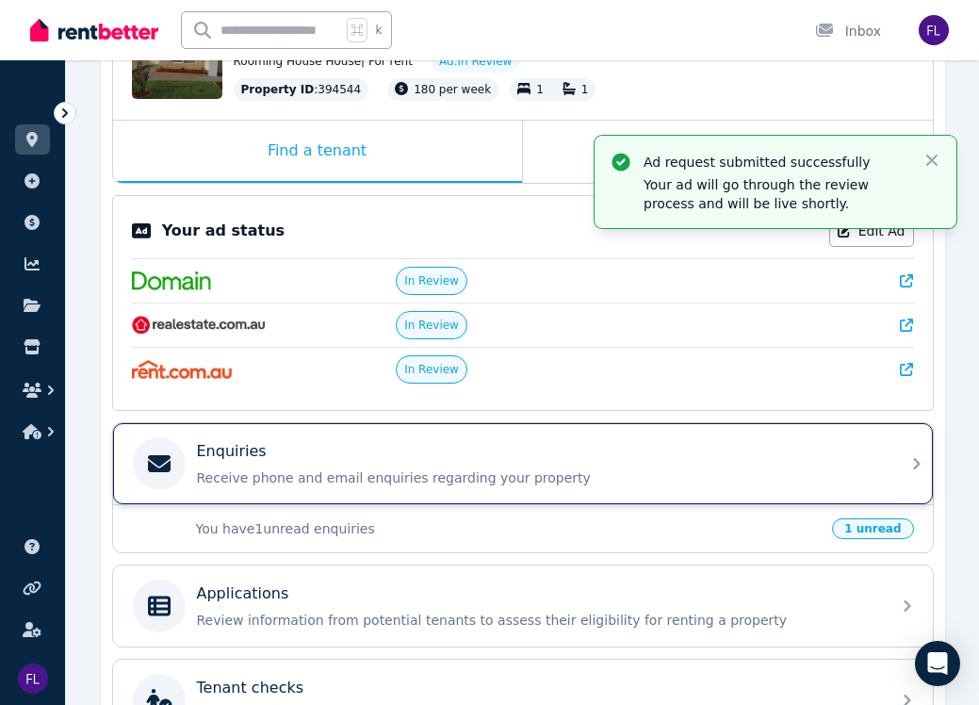
click at [786, 461] on div "Enquiries" at bounding box center [538, 451] width 682 height 23
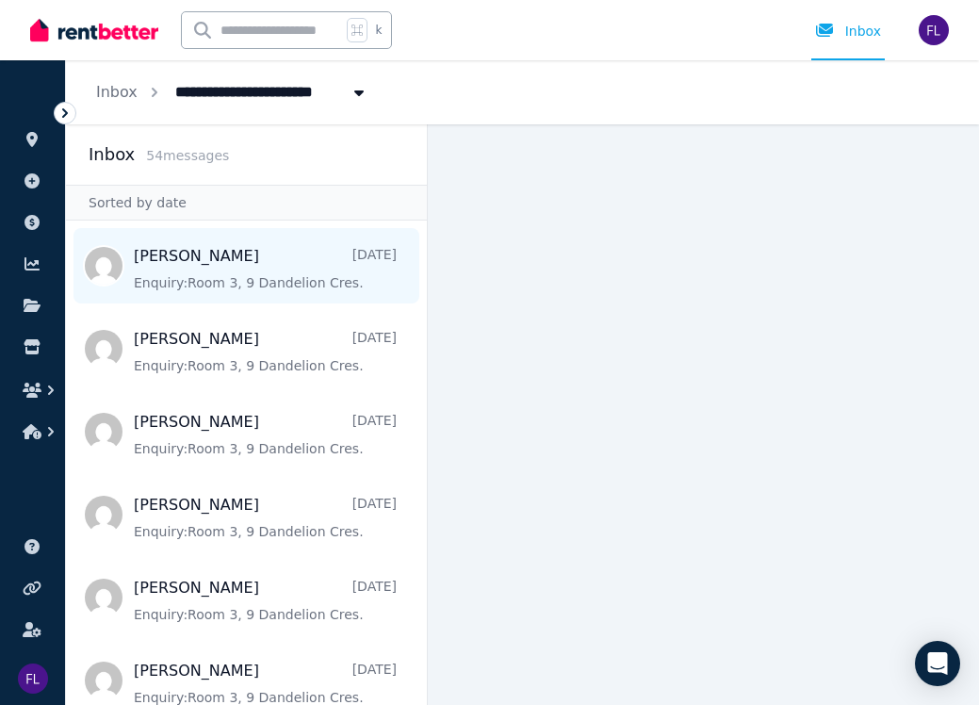
click at [314, 260] on span "Message list" at bounding box center [246, 265] width 361 height 75
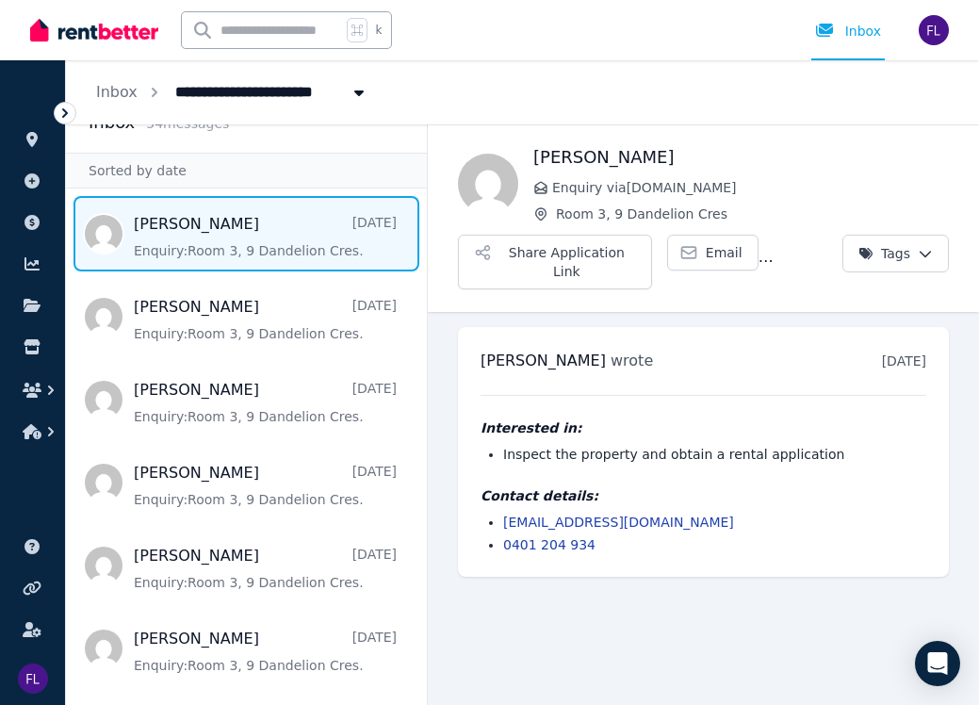
scroll to position [39, 0]
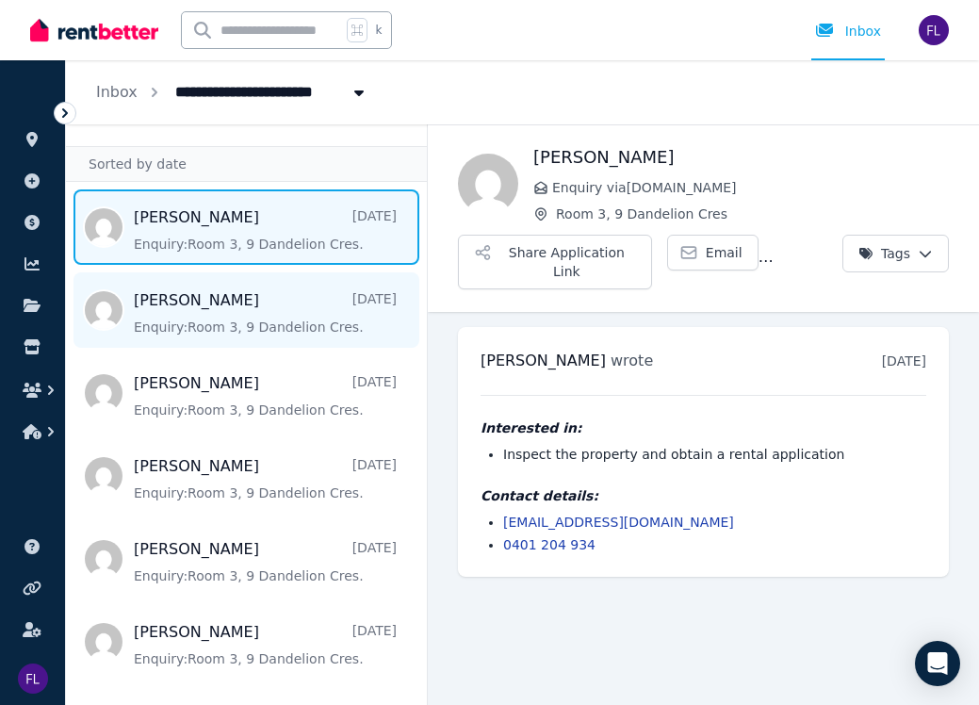
click at [278, 303] on span "Message list" at bounding box center [246, 309] width 361 height 75
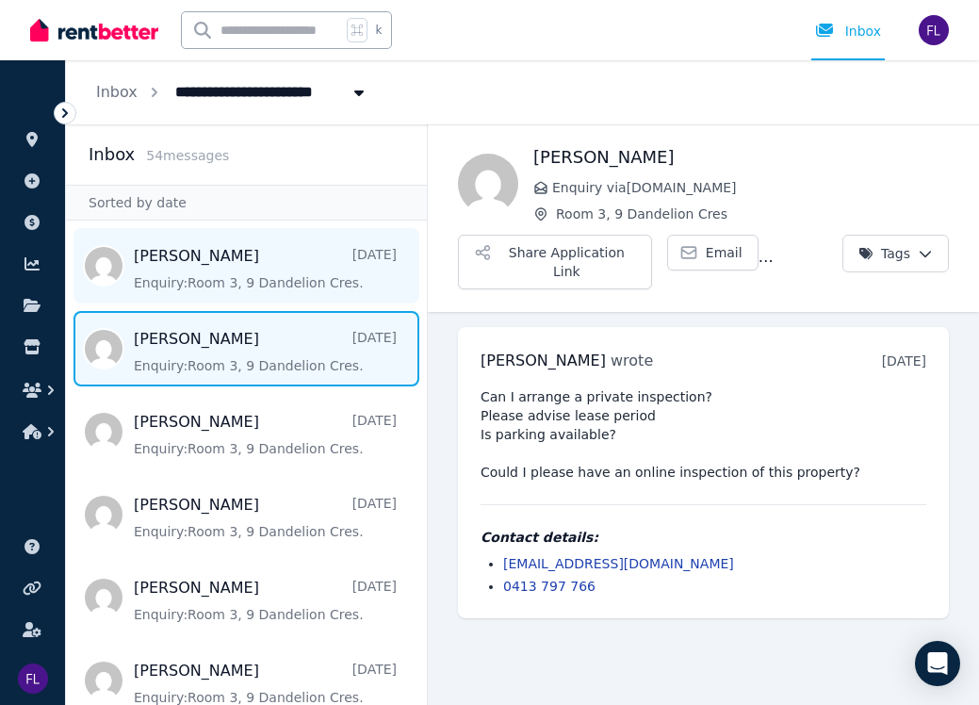
click at [302, 260] on span "Message list" at bounding box center [246, 265] width 361 height 75
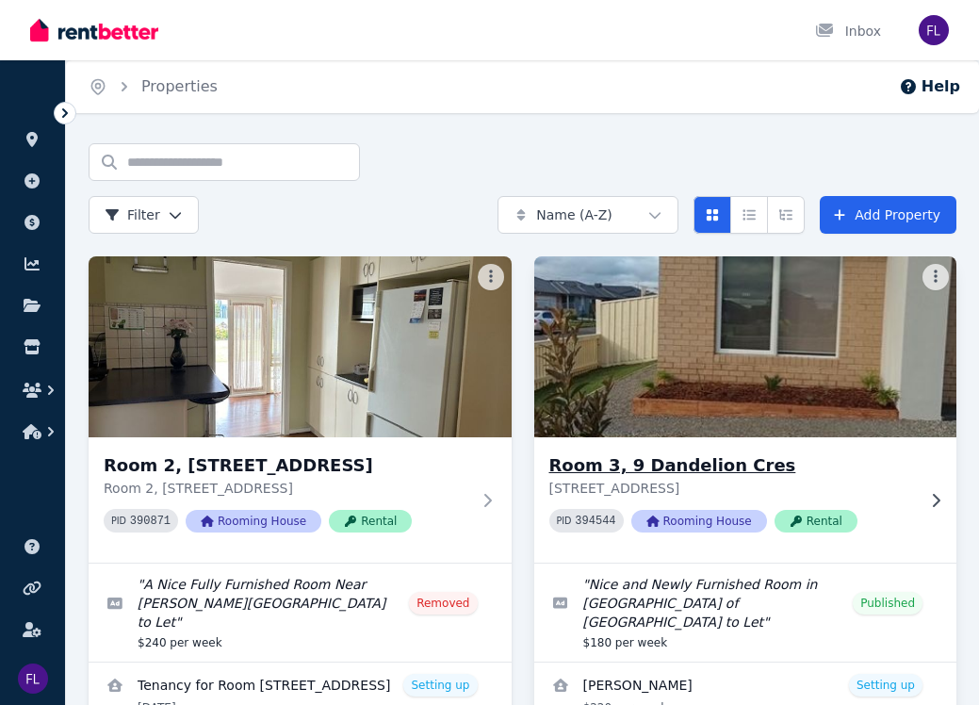
click at [625, 315] on img at bounding box center [745, 346] width 444 height 190
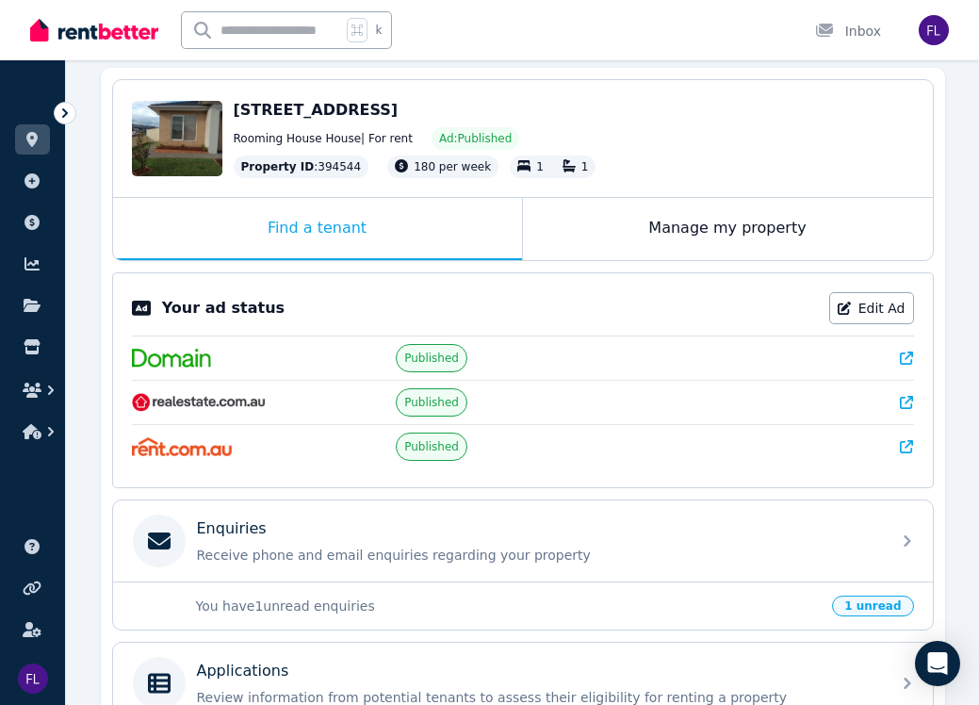
scroll to position [180, 0]
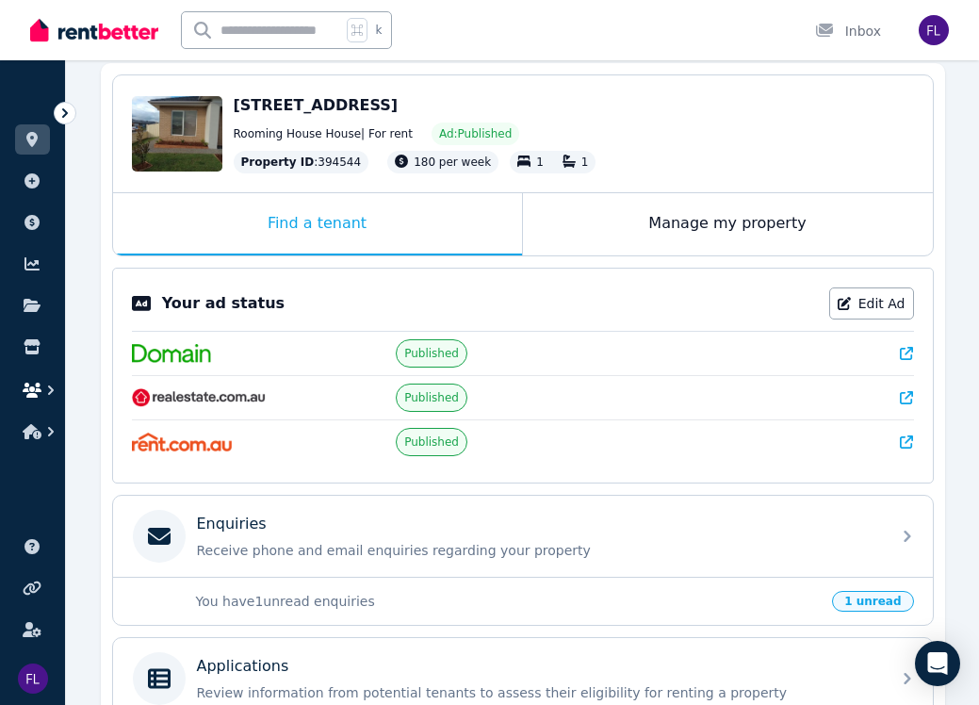
click at [38, 384] on icon "button" at bounding box center [32, 389] width 19 height 15
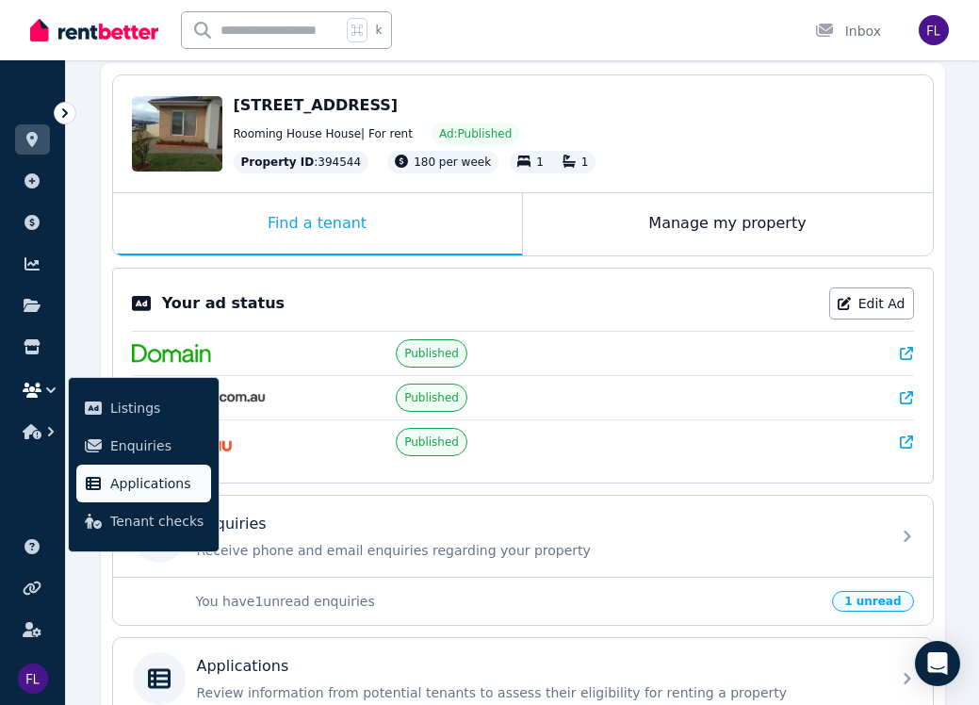
click at [134, 491] on span "Applications" at bounding box center [156, 483] width 93 height 23
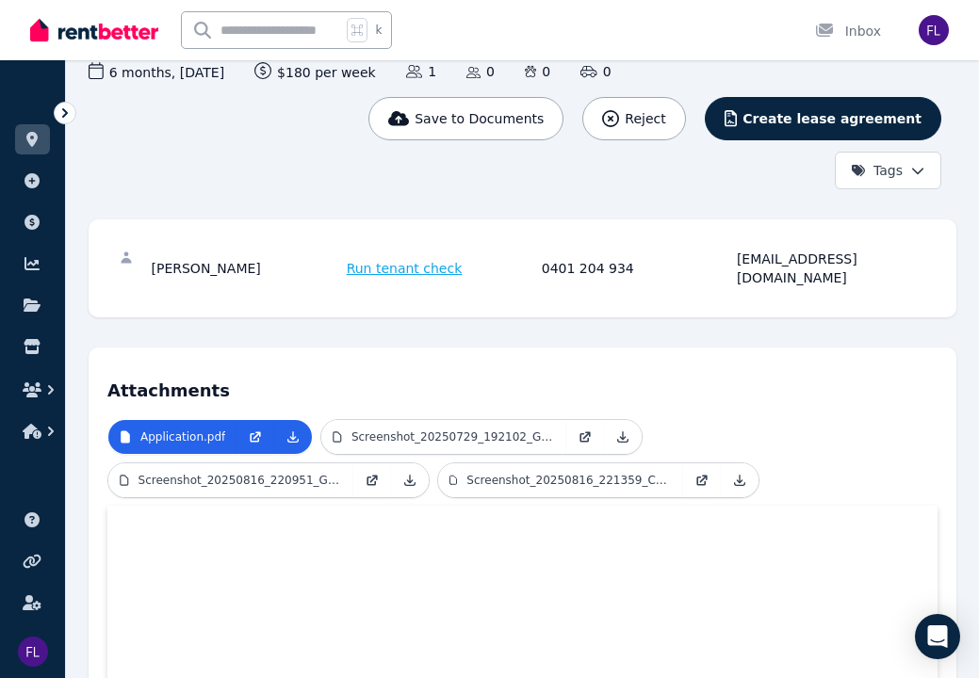
scroll to position [190, 0]
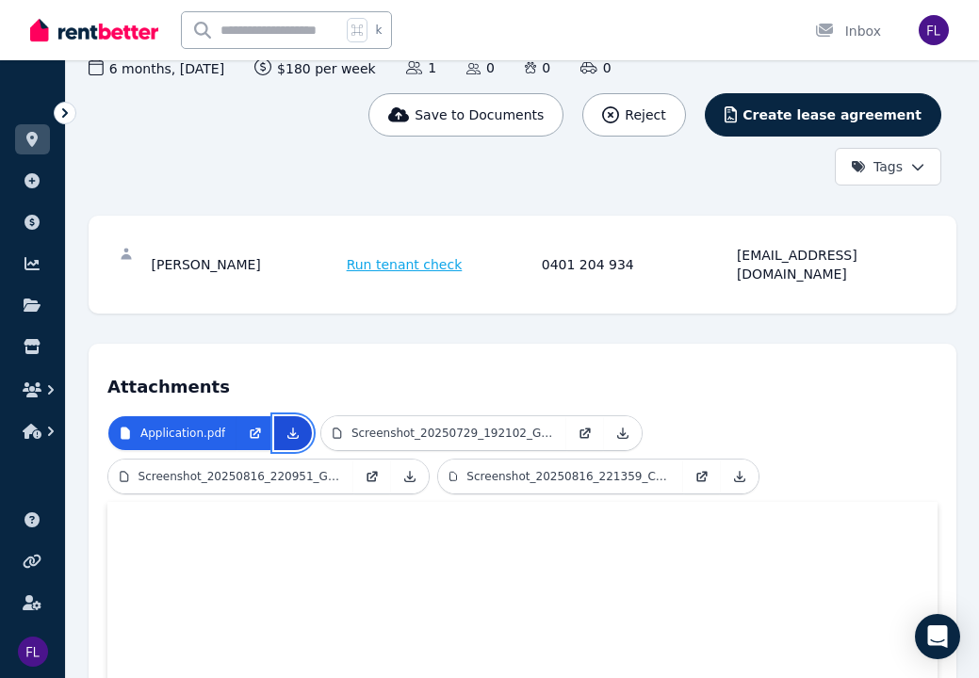
click at [288, 426] on icon at bounding box center [292, 433] width 15 height 15
click at [420, 426] on p "Screenshot_20250729_192102_Gallery.jpg" at bounding box center [452, 433] width 203 height 15
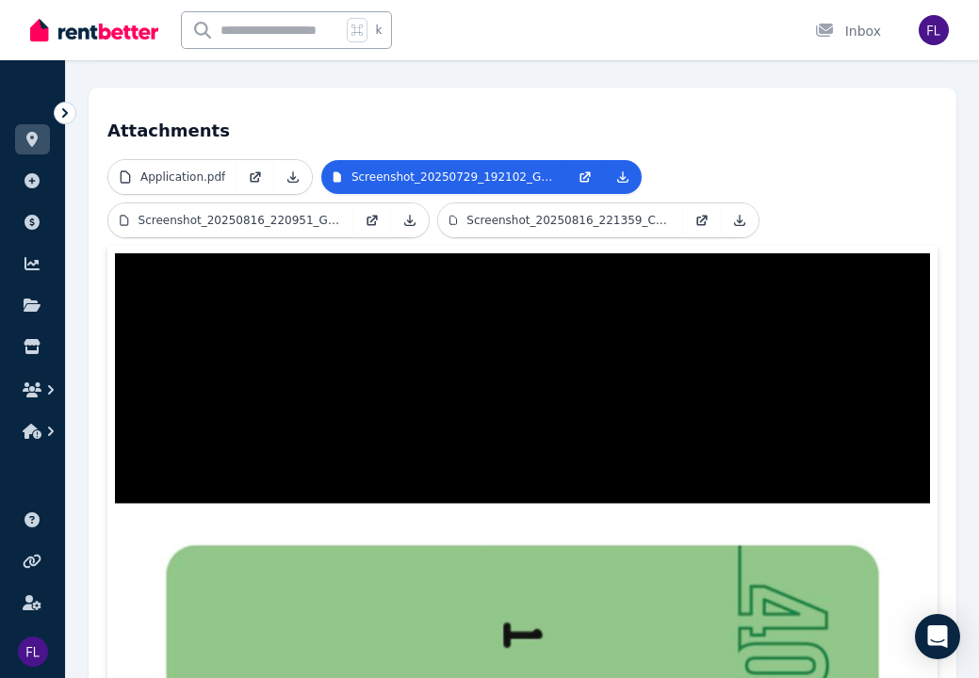
scroll to position [490, 0]
